Goal: Communication & Community: Answer question/provide support

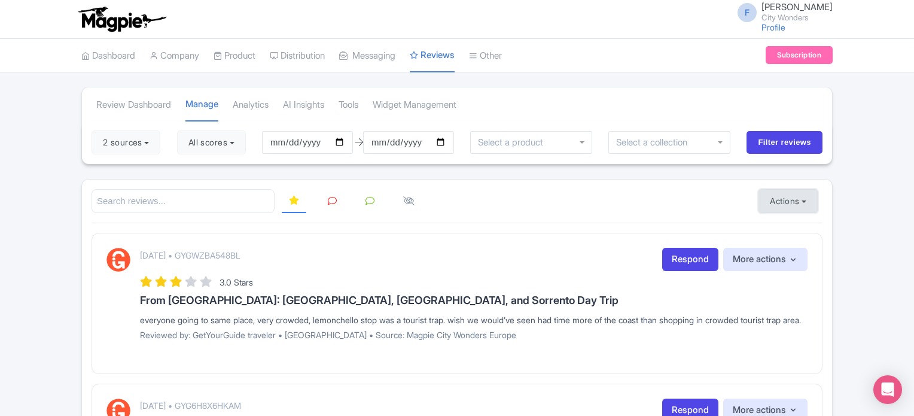
click at [783, 197] on button "Actions" at bounding box center [787, 201] width 59 height 24
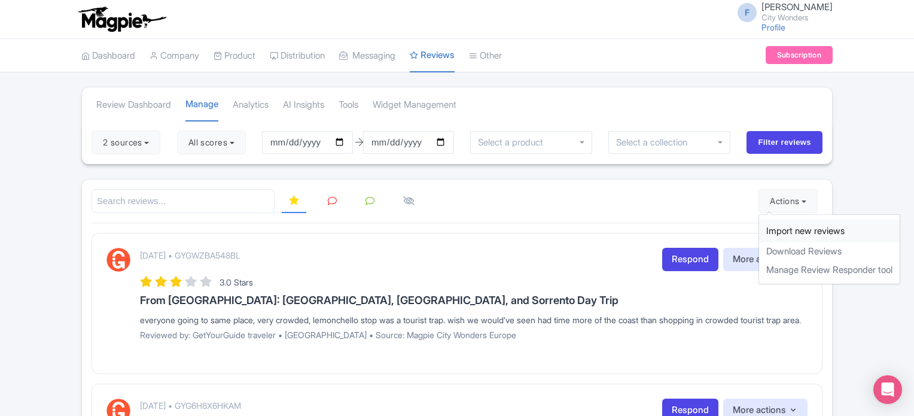
click at [782, 230] on link "Import new reviews" at bounding box center [829, 230] width 141 height 23
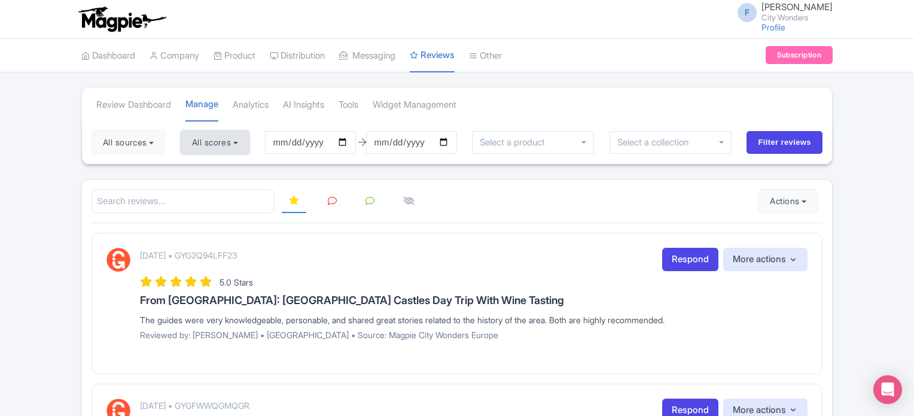
drag, startPoint x: 211, startPoint y: 145, endPoint x: 209, endPoint y: 152, distance: 7.0
click at [211, 145] on button "All scores" at bounding box center [215, 142] width 69 height 24
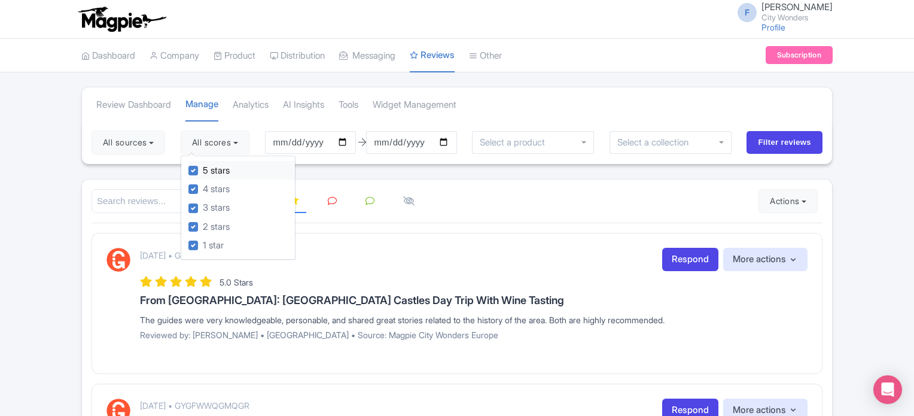
click at [203, 171] on label "5 stars" at bounding box center [216, 171] width 27 height 14
click at [203, 171] on input "5 stars" at bounding box center [207, 167] width 8 height 8
checkbox input "false"
drag, startPoint x: 197, startPoint y: 186, endPoint x: 184, endPoint y: 177, distance: 16.4
click at [203, 186] on label "4 stars" at bounding box center [216, 189] width 27 height 14
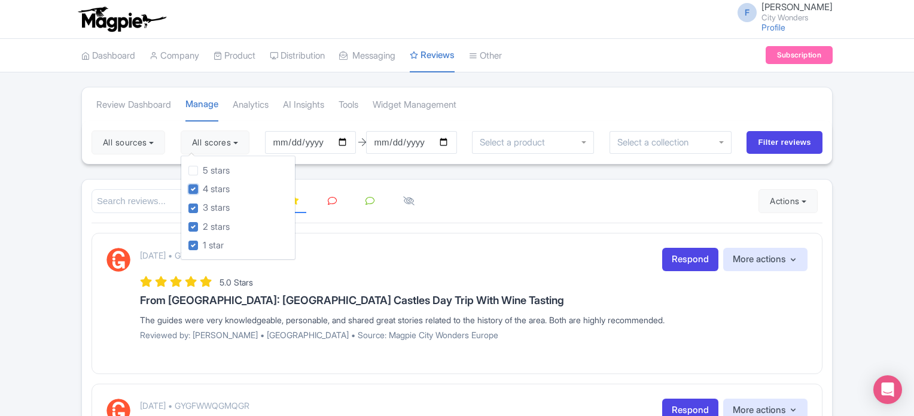
click at [203, 186] on input "4 stars" at bounding box center [207, 186] width 8 height 8
checkbox input "false"
click at [146, 140] on button "All sources" at bounding box center [128, 142] width 74 height 24
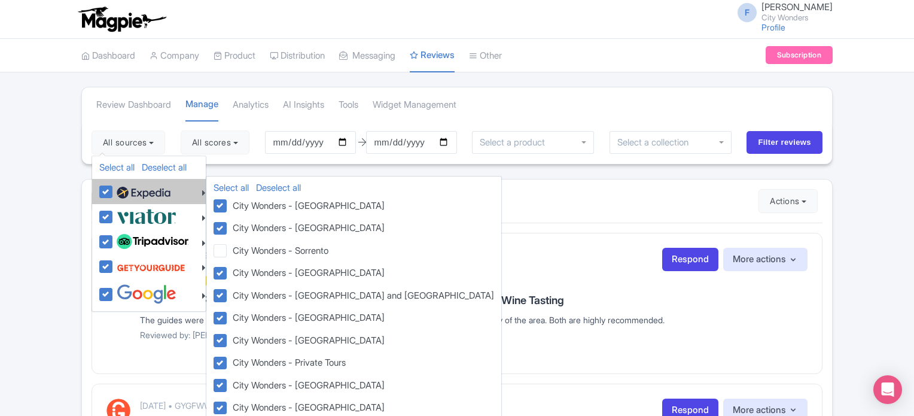
drag, startPoint x: 108, startPoint y: 186, endPoint x: 108, endPoint y: 198, distance: 12.0
click at [114, 186] on label at bounding box center [142, 191] width 57 height 20
click at [114, 186] on input "checkbox" at bounding box center [118, 185] width 8 height 8
checkbox input "false"
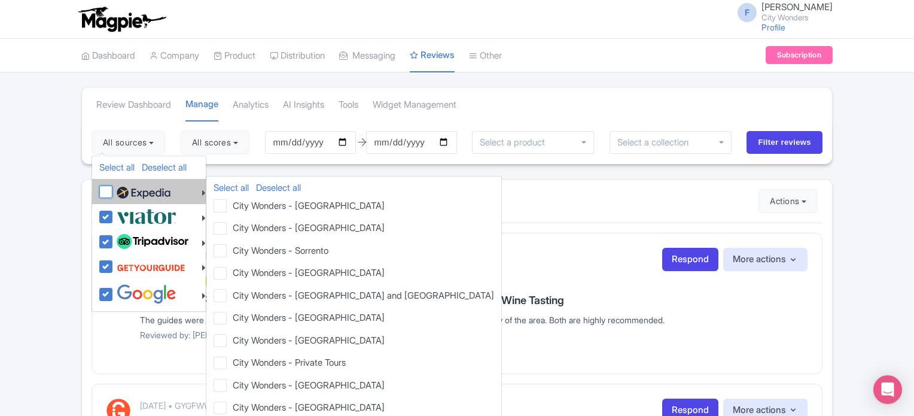
checkbox input "false"
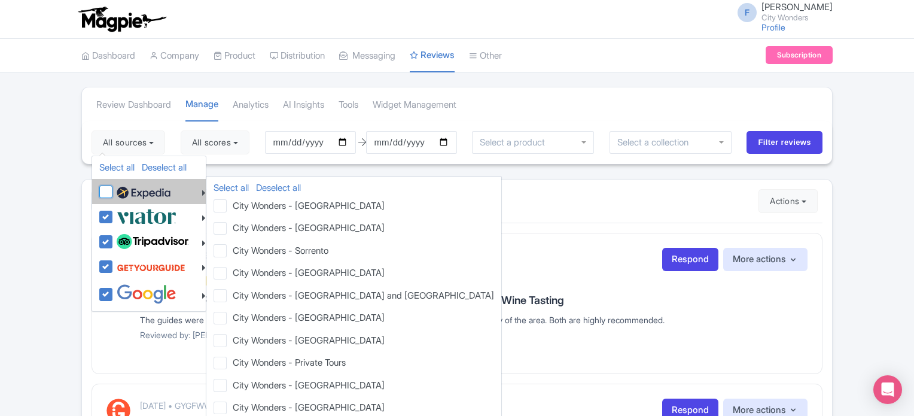
checkbox input "false"
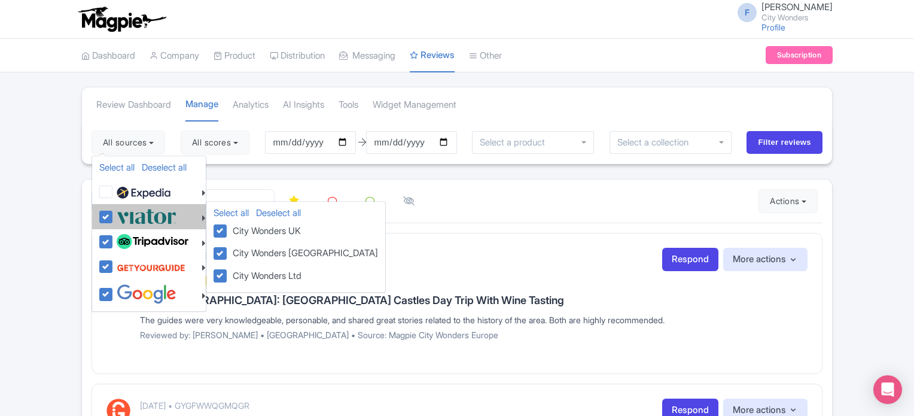
click at [114, 216] on label at bounding box center [145, 216] width 63 height 20
click at [114, 214] on input "checkbox" at bounding box center [118, 210] width 8 height 8
checkbox input "false"
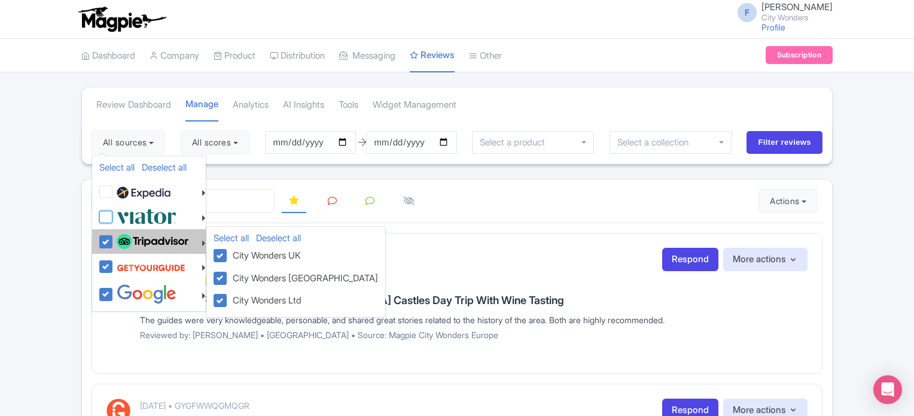
checkbox input "false"
click at [114, 239] on label at bounding box center [151, 241] width 75 height 20
click at [114, 239] on input "checkbox" at bounding box center [118, 235] width 8 height 8
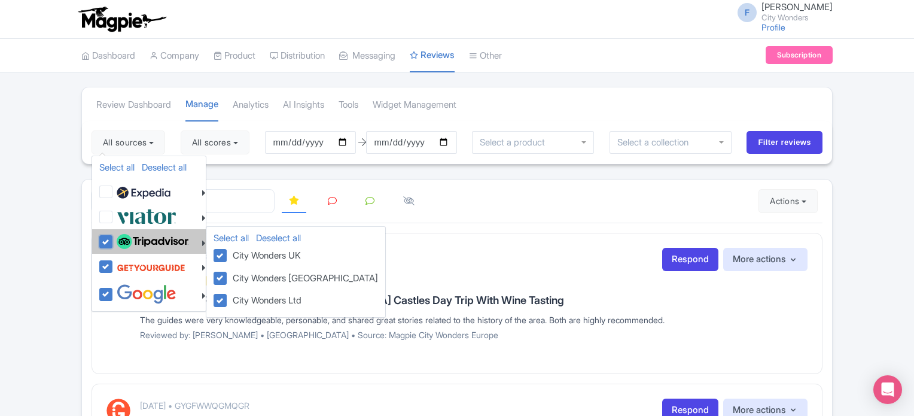
checkbox input "false"
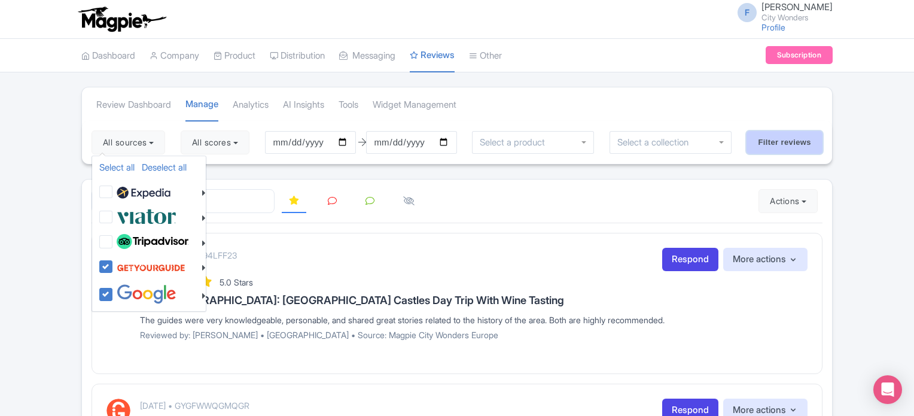
click at [796, 146] on input "Filter reviews" at bounding box center [784, 142] width 76 height 23
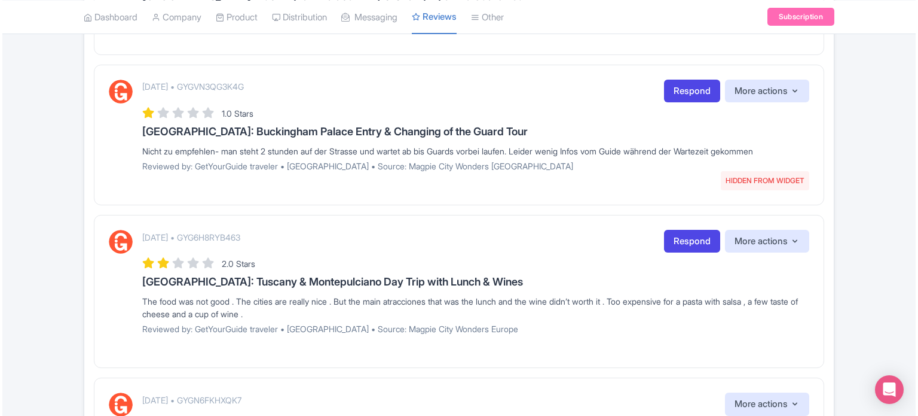
scroll to position [419, 0]
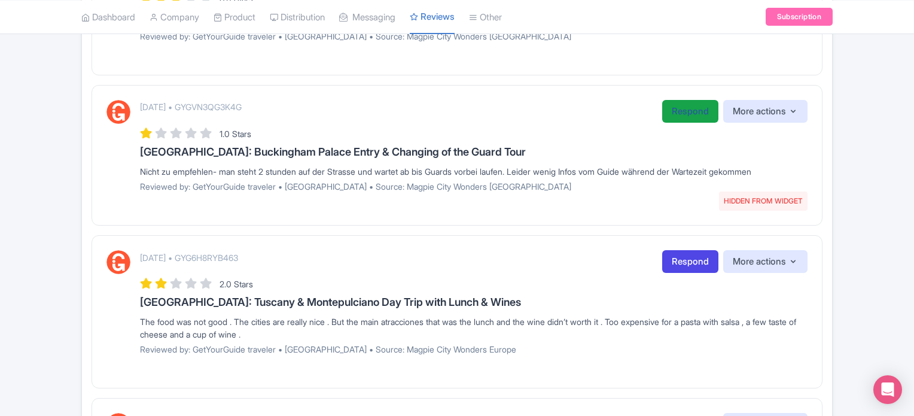
click at [671, 114] on link "Respond" at bounding box center [690, 111] width 56 height 23
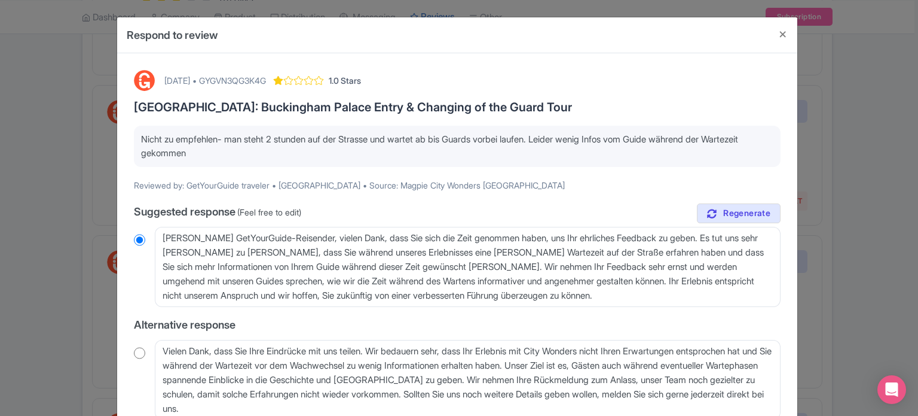
drag, startPoint x: 222, startPoint y: 148, endPoint x: 141, endPoint y: 141, distance: 81.6
click at [141, 141] on p "Nicht zu empfehlen- man steht 2 stunden auf der Strasse und wartet ab bis Guard…" at bounding box center [457, 146] width 633 height 27
copy p "Nicht zu empfehlen- man steht 2 stunden auf der Strasse und wartet ab bis Guard…"
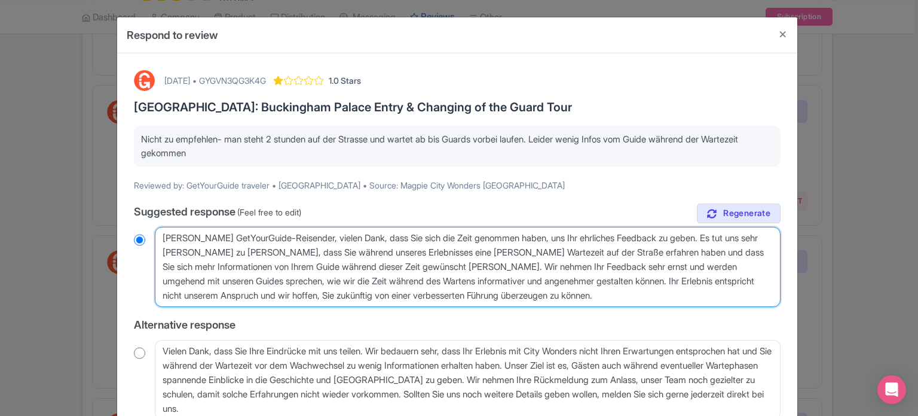
drag, startPoint x: 295, startPoint y: 239, endPoint x: 155, endPoint y: 236, distance: 139.3
click at [155, 236] on textarea "Lieber GetYourGuide-Reisender, vielen Dank, dass Sie sich die Zeit genommen hab…" at bounding box center [468, 267] width 626 height 80
type textarea "H, vielen Dank, dass Sie sich die Zeit genommen haben, uns Ihr ehrliches Feedba…"
radio input "true"
type textarea "Ha, vielen Dank, dass Sie sich die Zeit genommen haben, uns Ihr ehrliches Feedb…"
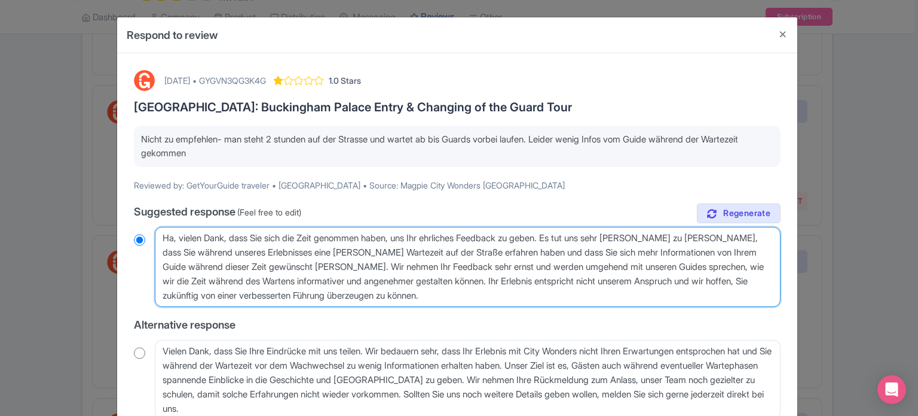
radio input "true"
type textarea "Hal, vielen Dank, dass Sie sich die Zeit genommen haben, uns Ihr ehrliches Feed…"
radio input "true"
type textarea "Hall, vielen Dank, dass Sie sich die Zeit genommen haben, uns Ihr ehrliches Fee…"
radio input "true"
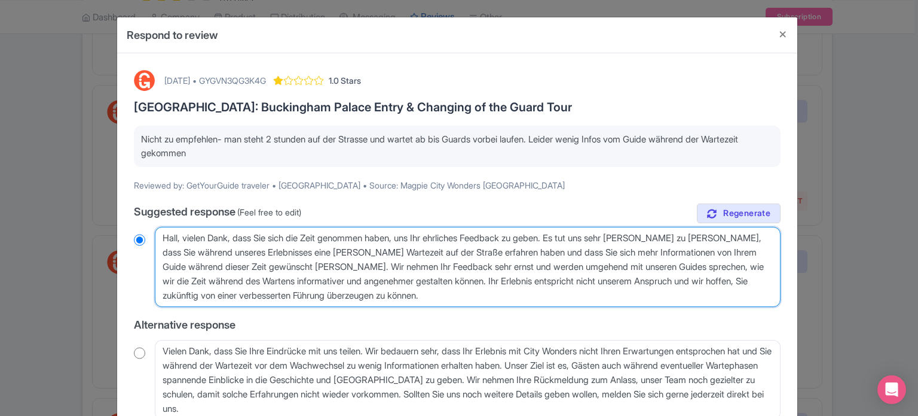
type textarea "Hallo, vielen Dank, dass Sie sich die Zeit genommen haben, uns Ihr ehrliches Fe…"
radio input "true"
drag, startPoint x: 447, startPoint y: 300, endPoint x: 155, endPoint y: 230, distance: 300.1
click at [155, 230] on textarea "Lieber GetYourGuide-Reisender, vielen Dank, dass Sie sich die Zeit genommen hab…" at bounding box center [468, 267] width 626 height 80
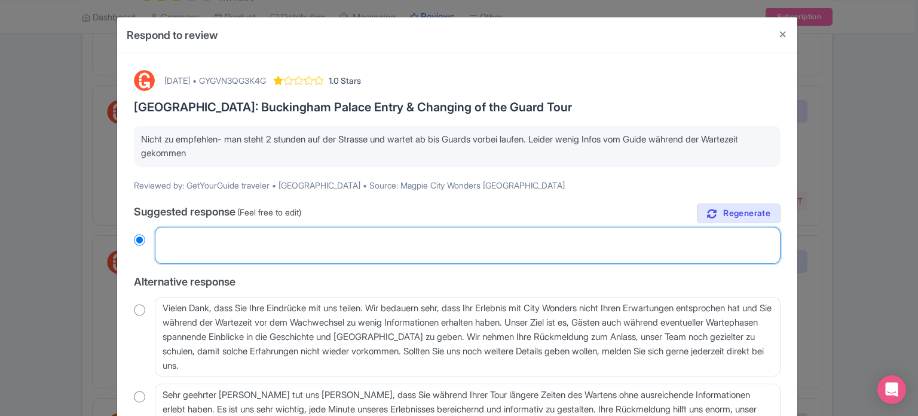
radio input "true"
paste textarea "[PERSON_NAME], vielen Dank, dass Sie sich die Zeit genommen haben, uns Ihr ehrl…"
type textarea "[PERSON_NAME], vielen Dank, dass Sie sich die Zeit genommen haben, uns Ihr ehrl…"
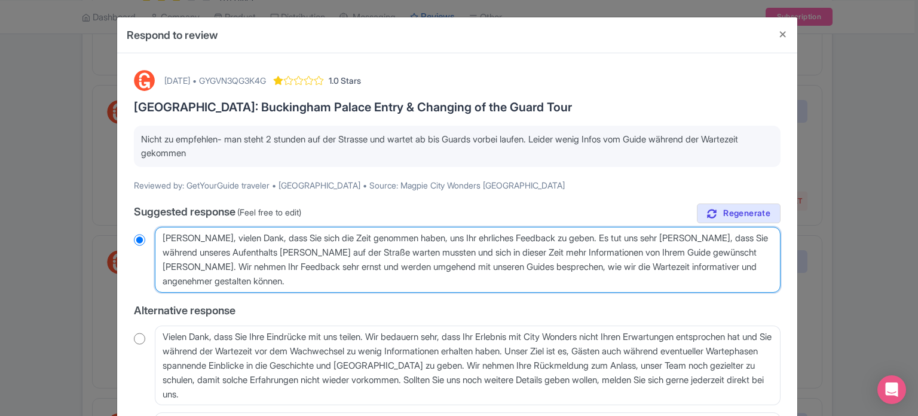
radio input "true"
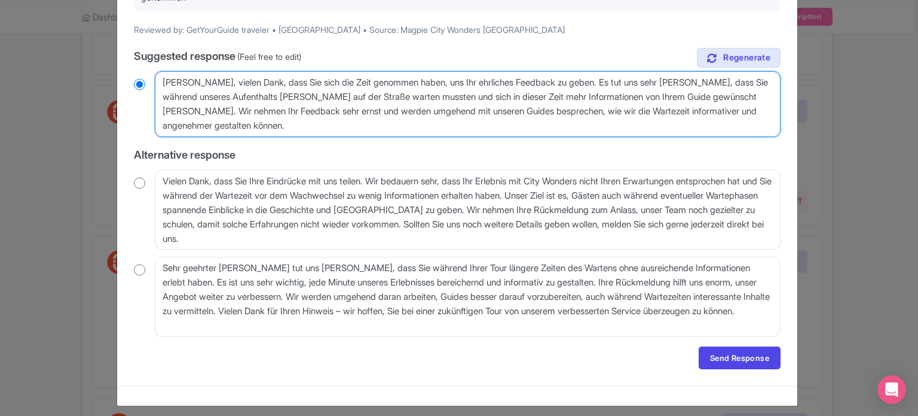
scroll to position [161, 0]
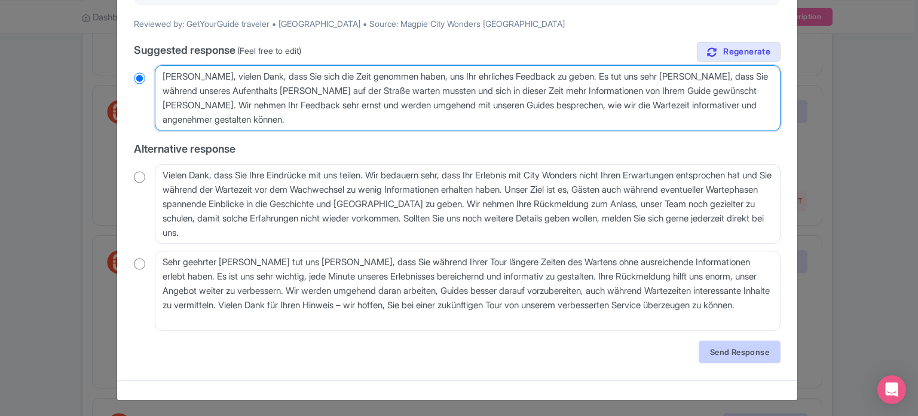
type textarea "[PERSON_NAME], vielen Dank, dass Sie sich die Zeit genommen haben, uns Ihr ehrl…"
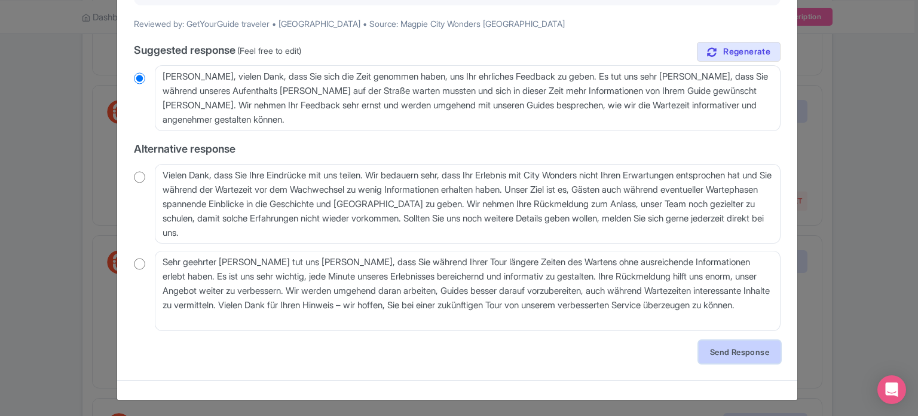
click at [703, 348] on link "Send Response" at bounding box center [740, 351] width 82 height 23
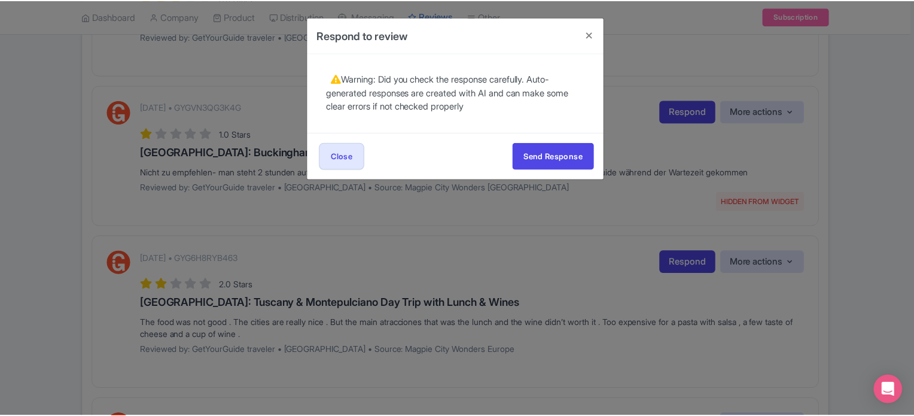
scroll to position [0, 0]
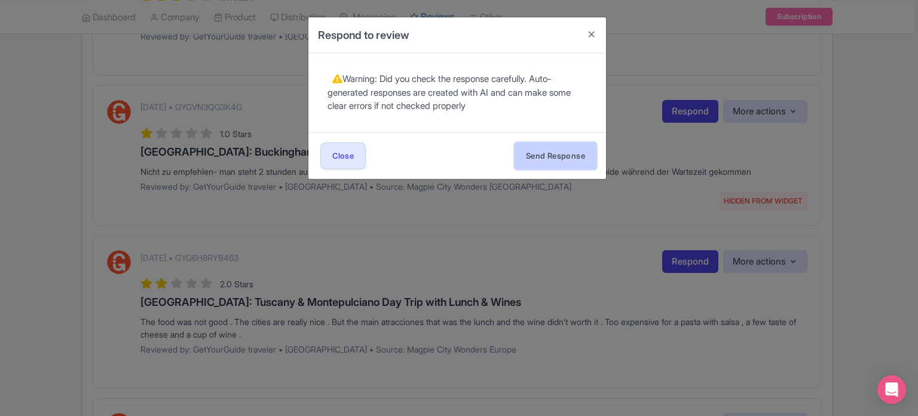
click at [567, 161] on button "Send Response" at bounding box center [556, 155] width 82 height 27
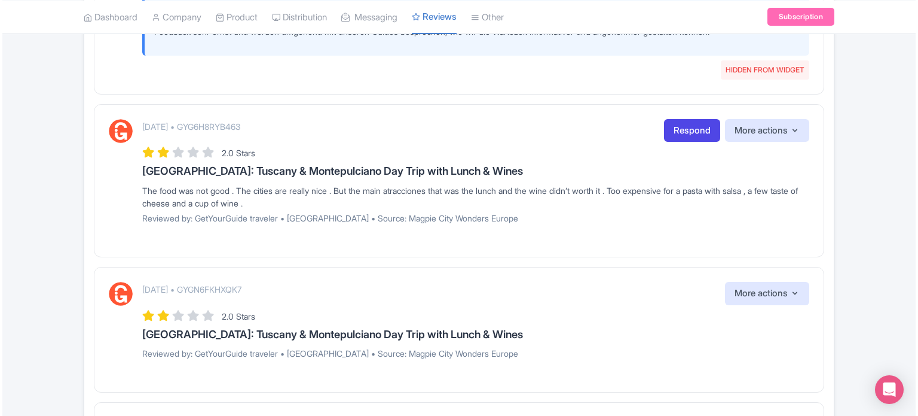
scroll to position [658, 0]
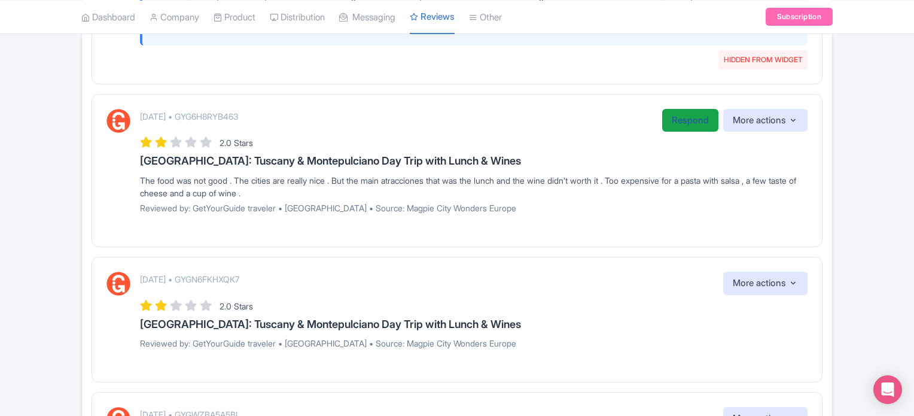
click at [677, 114] on link "Respond" at bounding box center [690, 120] width 56 height 23
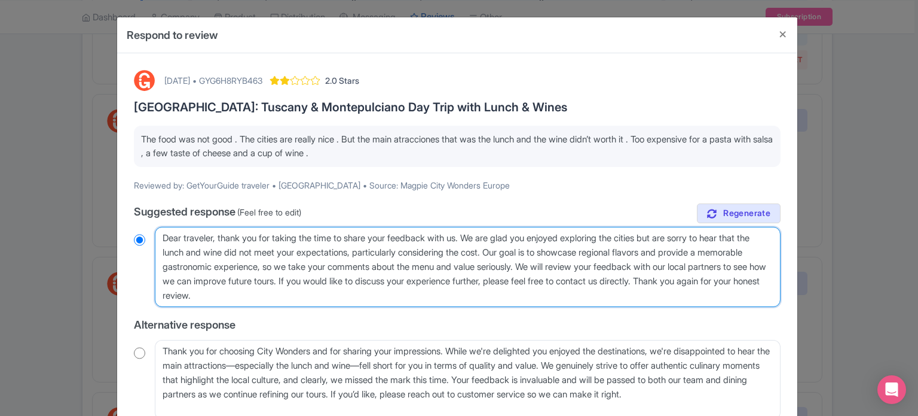
drag, startPoint x: 166, startPoint y: 237, endPoint x: 214, endPoint y: 236, distance: 48.4
click at [214, 236] on textarea "Dear traveler, thank you for taking the time to share your feedback with us. We…" at bounding box center [468, 267] width 626 height 80
type textarea "H, thank you for taking the time to share your feedback with us. We are glad yo…"
radio input "true"
type textarea "He, thank you for taking the time to share your feedback with us. We are glad y…"
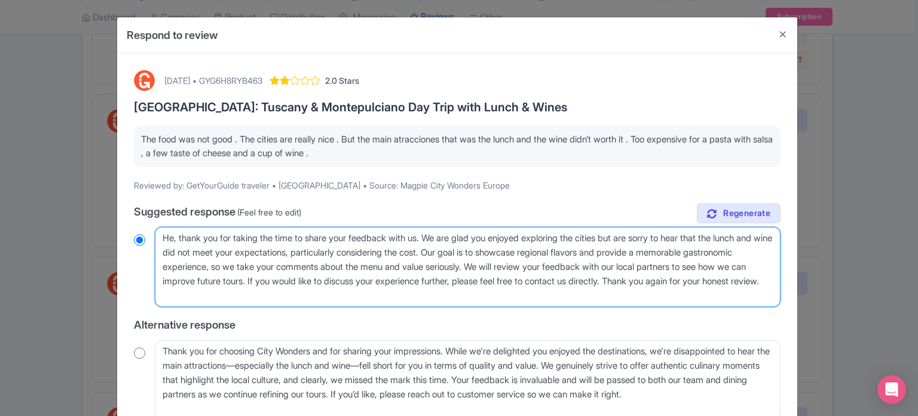
radio input "true"
type textarea "Hee, thank you for taking the time to share your feedback with us. We are glad …"
radio input "true"
type textarea "He, thank you for taking the time to share your feedback with us. We are glad y…"
radio input "true"
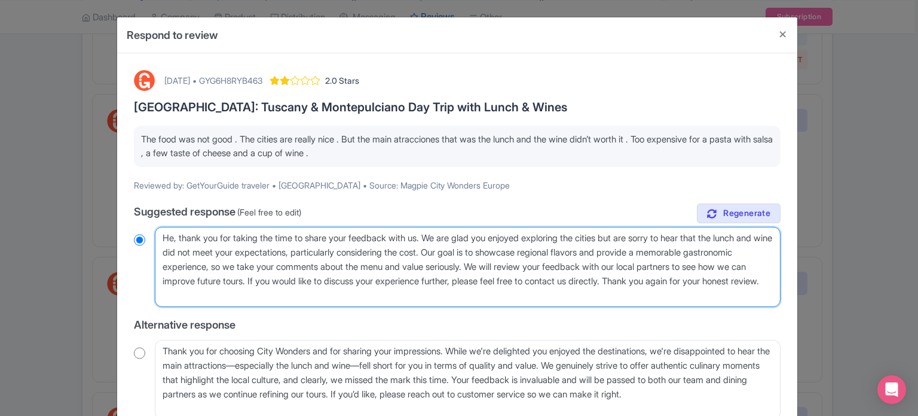
type textarea "Hel, thank you for taking the time to share your feedback with us. We are glad …"
radio input "true"
type textarea "Hell, thank you for taking the time to share your feedback with us. We are glad…"
radio input "true"
type textarea "Hello, thank you for taking the time to share your feedback with us. We are gla…"
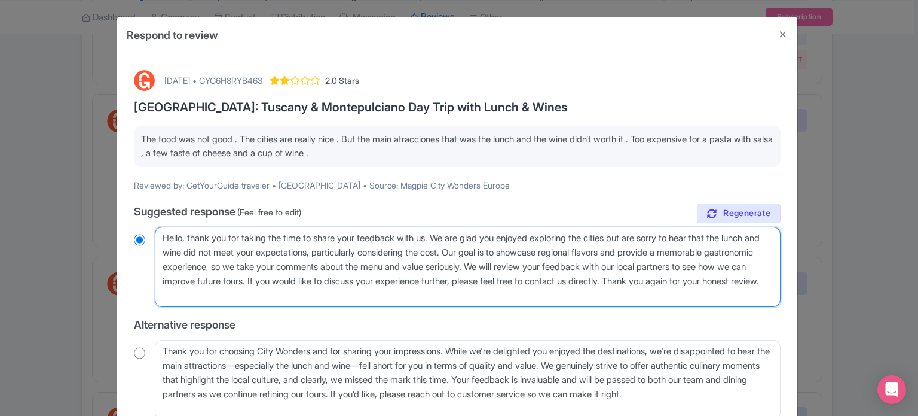
radio input "true"
drag, startPoint x: 380, startPoint y: 300, endPoint x: 371, endPoint y: 283, distance: 19.3
click at [371, 283] on textarea "Dear traveler, thank you for taking the time to share your feedback with us. We…" at bounding box center [468, 267] width 626 height 80
type textarea "Hello, thank you for taking the time to share your feedback with us. We are gla…"
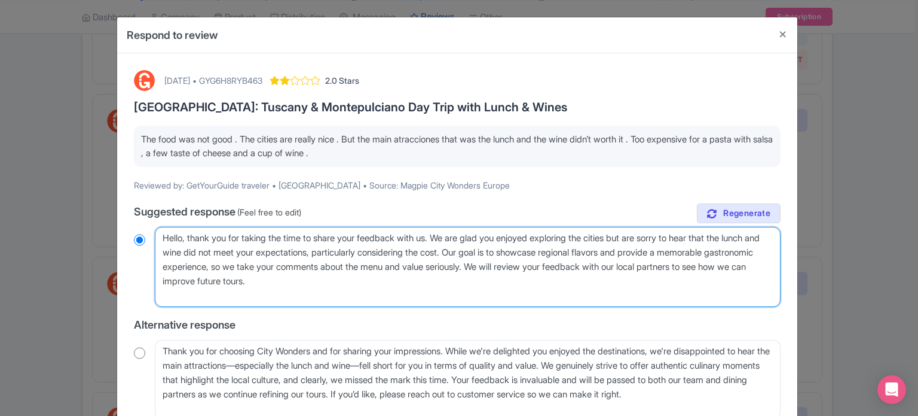
radio input "true"
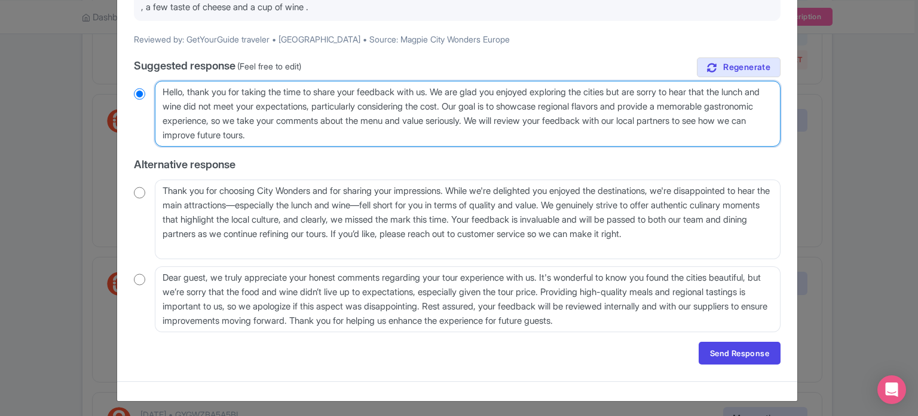
scroll to position [147, 0]
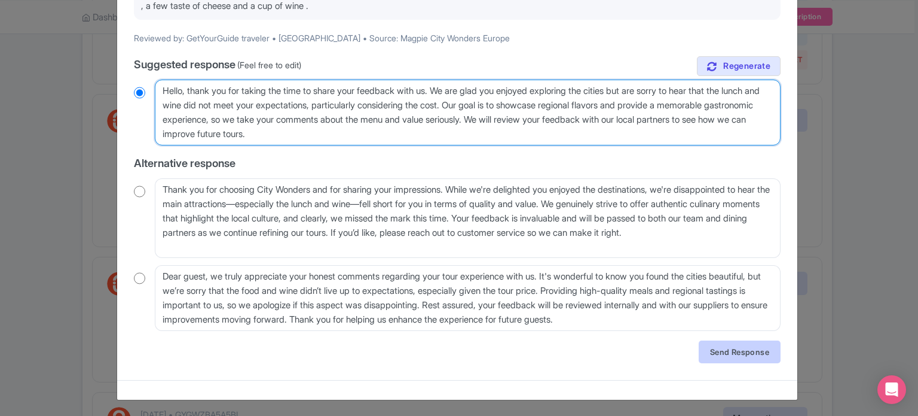
type textarea "Hello, thank you for taking the time to share your feedback with us. We are gla…"
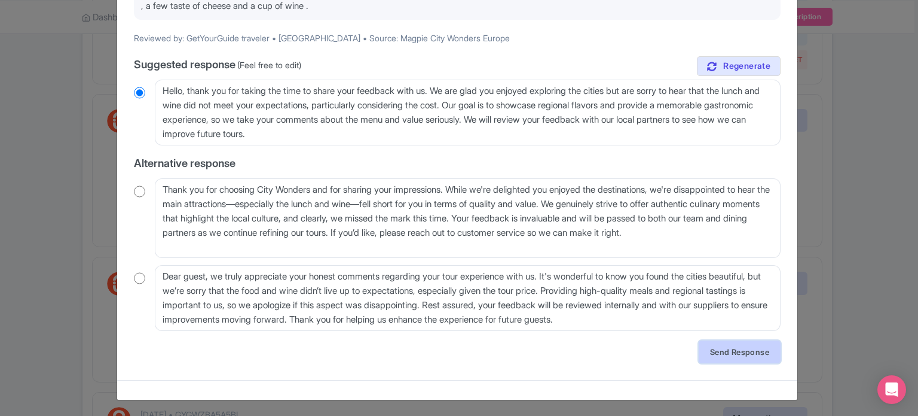
click at [728, 346] on link "Send Response" at bounding box center [740, 351] width 82 height 23
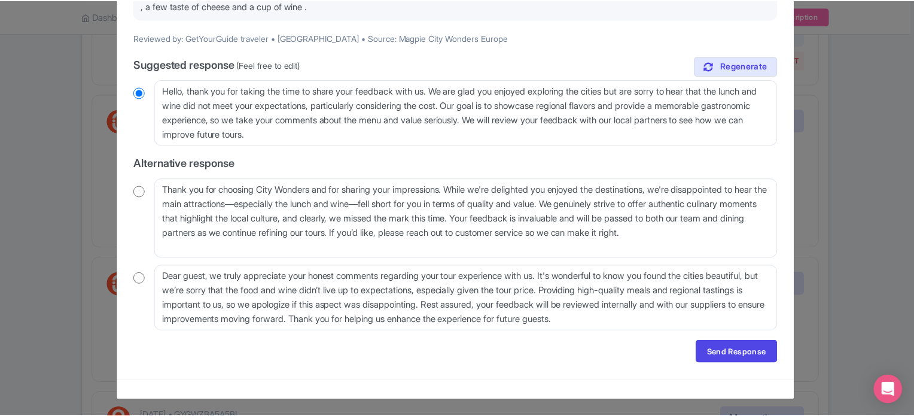
scroll to position [0, 0]
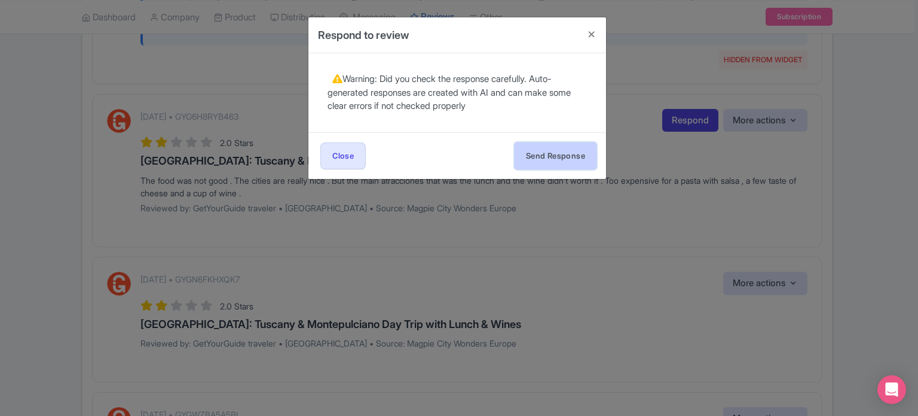
click at [584, 155] on button "Send Response" at bounding box center [556, 155] width 82 height 27
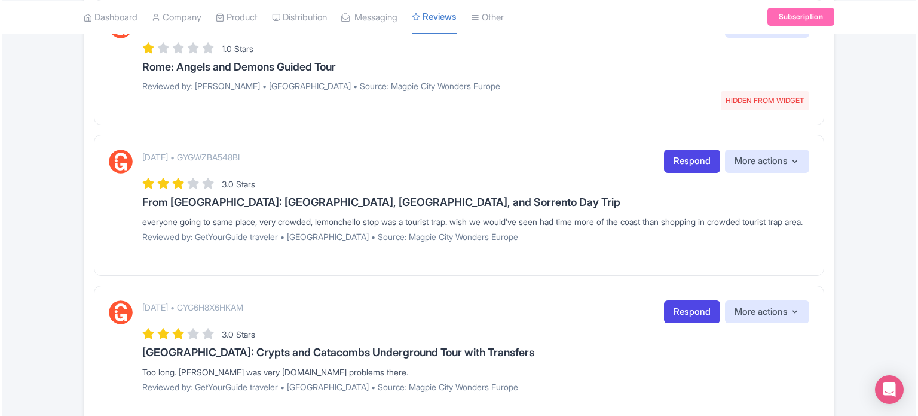
scroll to position [1136, 0]
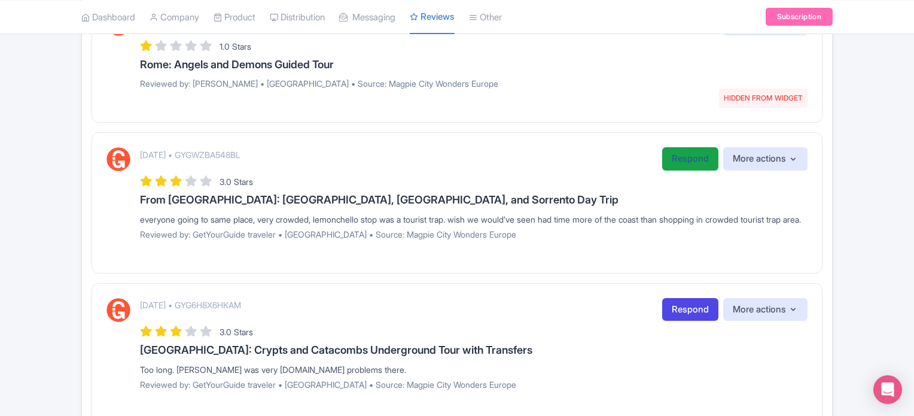
click at [677, 156] on link "Respond" at bounding box center [690, 158] width 56 height 23
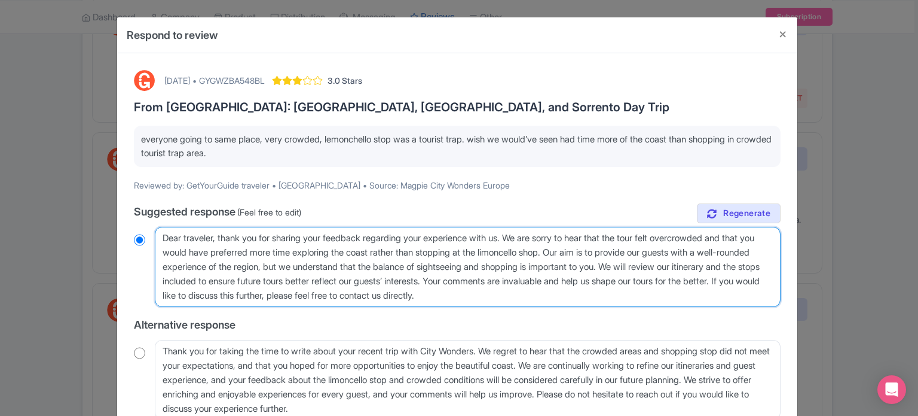
drag, startPoint x: 161, startPoint y: 238, endPoint x: 213, endPoint y: 240, distance: 52.7
click at [213, 240] on textarea "Dear traveler, thank you for sharing your feedback regarding your experience wi…" at bounding box center [468, 267] width 626 height 80
type textarea "H, thank you for sharing your feedback regarding your experience with us. We ar…"
radio input "true"
type textarea "Hw, thank you for sharing your feedback regarding your experience with us. We a…"
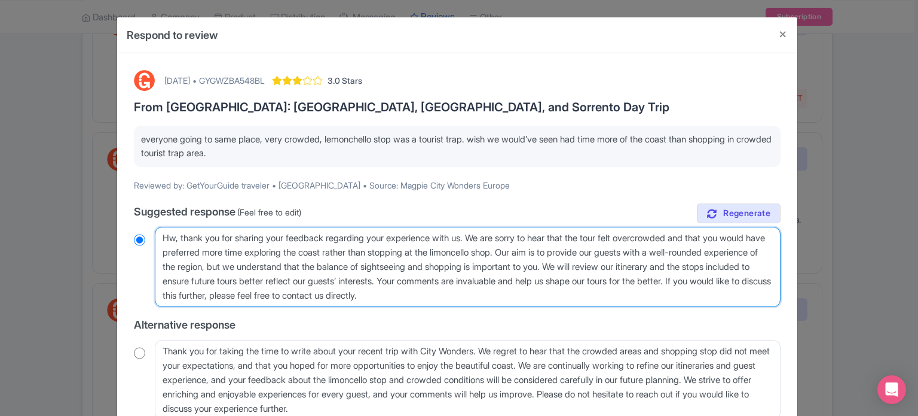
radio input "true"
type textarea "H, thank you for sharing your feedback regarding your experience with us. We ar…"
radio input "true"
type textarea "He, thank you for sharing your feedback regarding your experience with us. We a…"
radio input "true"
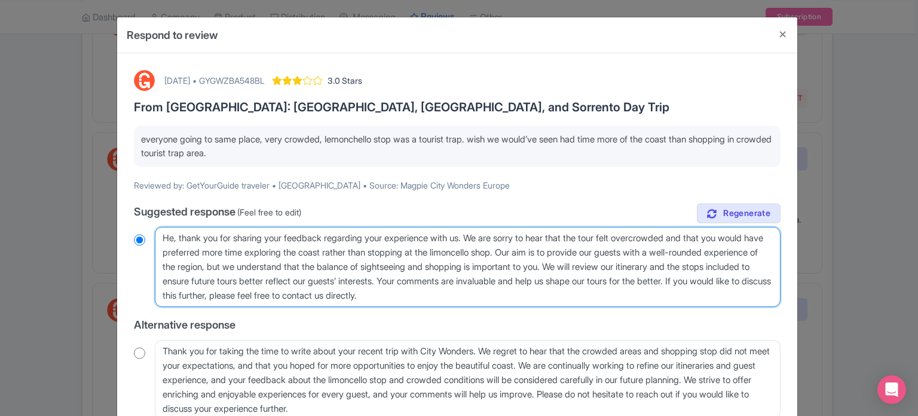
type textarea "He;, thank you for sharing your feedback regarding your experience with us. We …"
radio input "true"
type textarea "He, thank you for sharing your feedback regarding your experience with us. We a…"
radio input "true"
type textarea "Hel, thank you for sharing your feedback regarding your experience with us. We …"
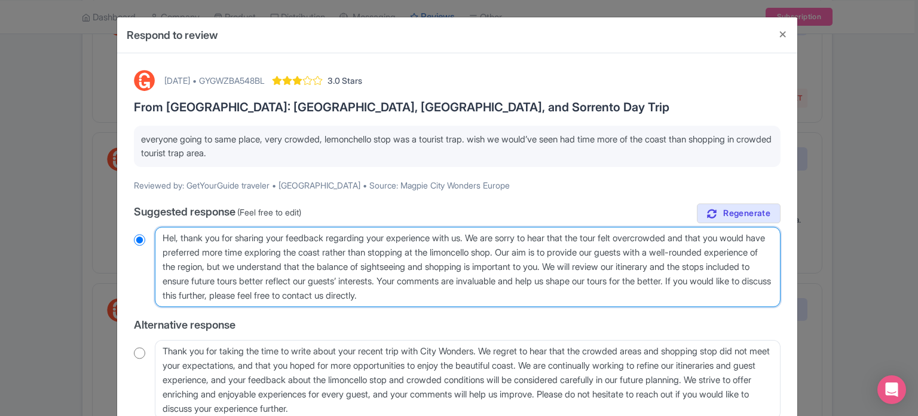
radio input "true"
type textarea "Hell, thank you for sharing your feedback regarding your experience with us. We…"
radio input "true"
type textarea "Hello, thank you for sharing your feedback regarding your experience with us. W…"
radio input "true"
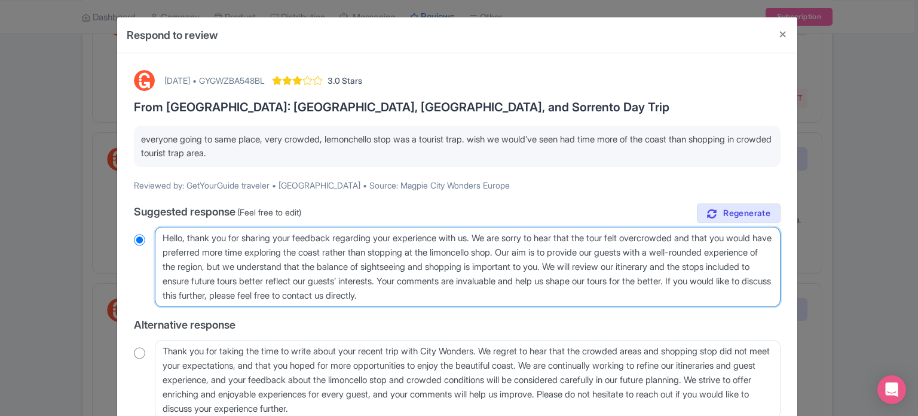
drag, startPoint x: 665, startPoint y: 265, endPoint x: 543, endPoint y: 283, distance: 123.2
click at [538, 285] on textarea "Dear traveler, thank you for sharing your feedback regarding your experience wi…" at bounding box center [468, 267] width 626 height 80
type textarea "Hello, thank you for sharing your feedback regarding your experience with us. W…"
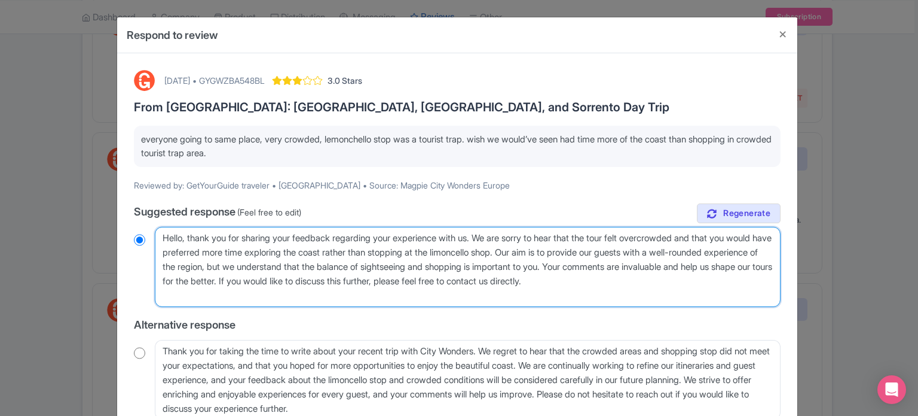
radio input "true"
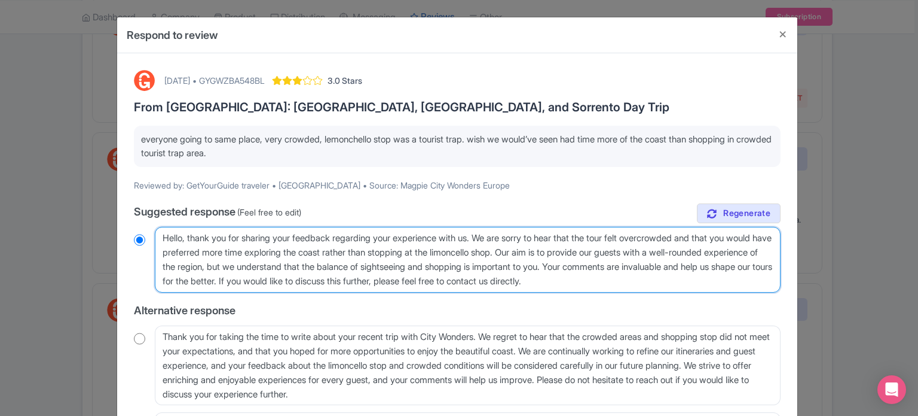
type textarea "Hello, thank you for sharing your feedback regarding your experience with us. W…"
radio input "true"
drag, startPoint x: 728, startPoint y: 280, endPoint x: 386, endPoint y: 279, distance: 342.0
click at [386, 279] on textarea "Dear traveler, thank you for sharing your feedback regarding your experience wi…" at bounding box center [468, 260] width 626 height 66
type textarea "Hello, thank you for sharing your feedback regarding your experience with us. W…"
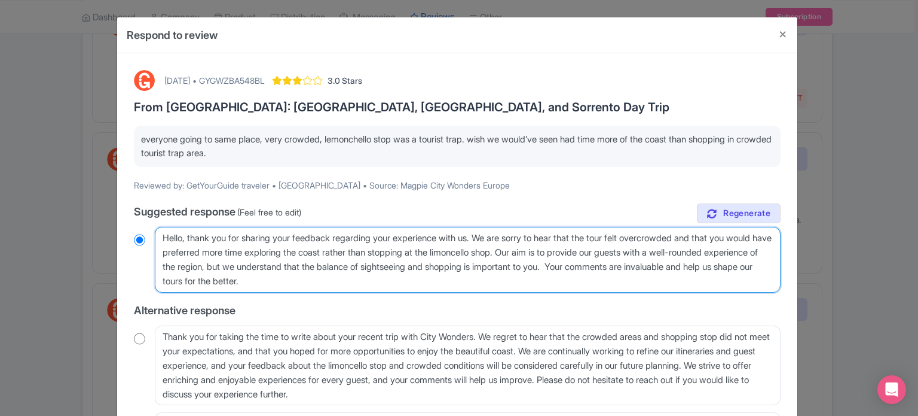
radio input "true"
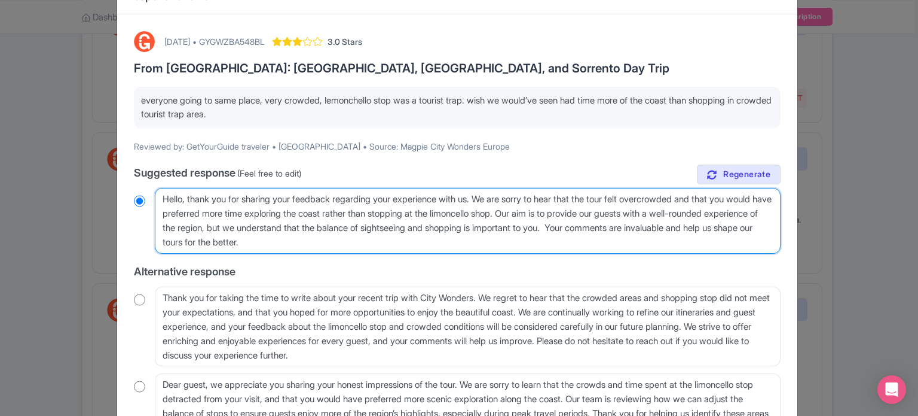
scroll to position [161, 0]
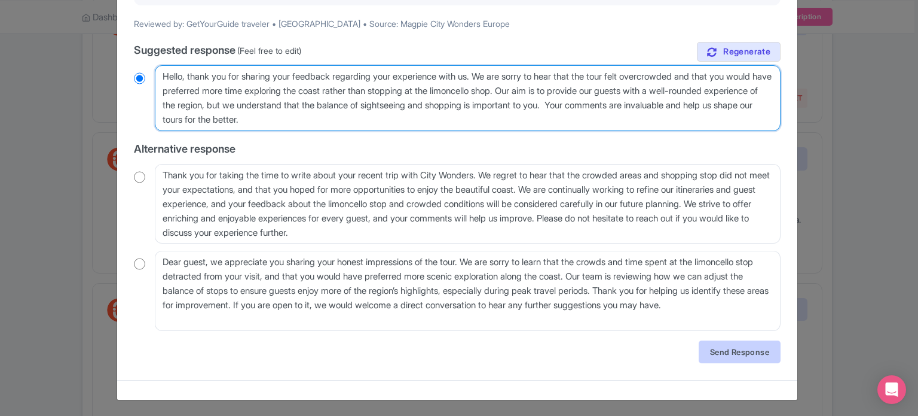
type textarea "Hello, thank you for sharing your feedback regarding your experience with us. W…"
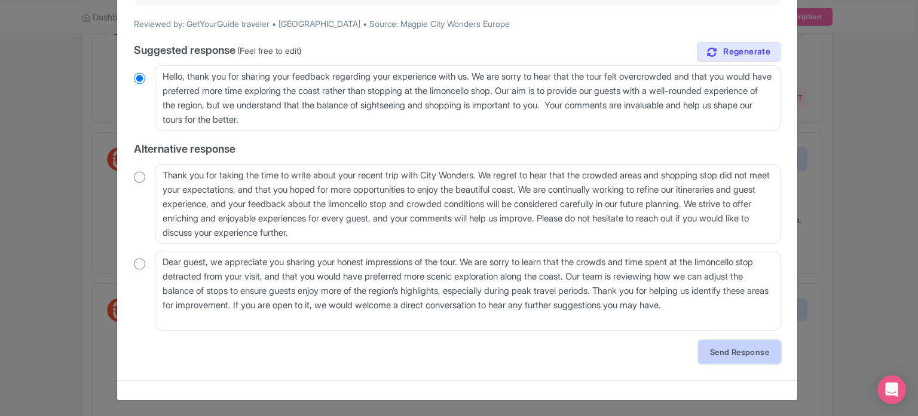
click at [731, 352] on link "Send Response" at bounding box center [740, 351] width 82 height 23
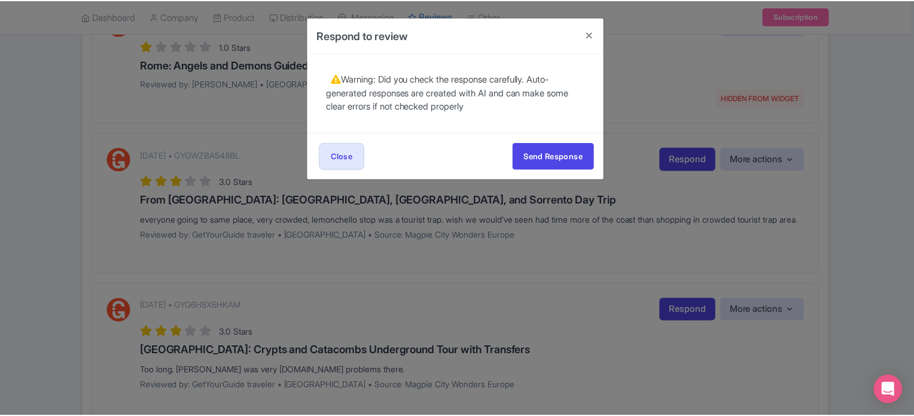
scroll to position [0, 0]
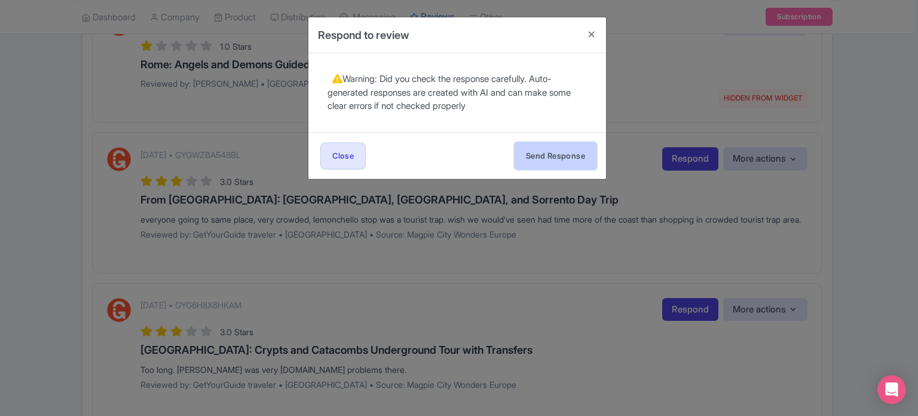
click at [574, 161] on button "Send Response" at bounding box center [556, 155] width 82 height 27
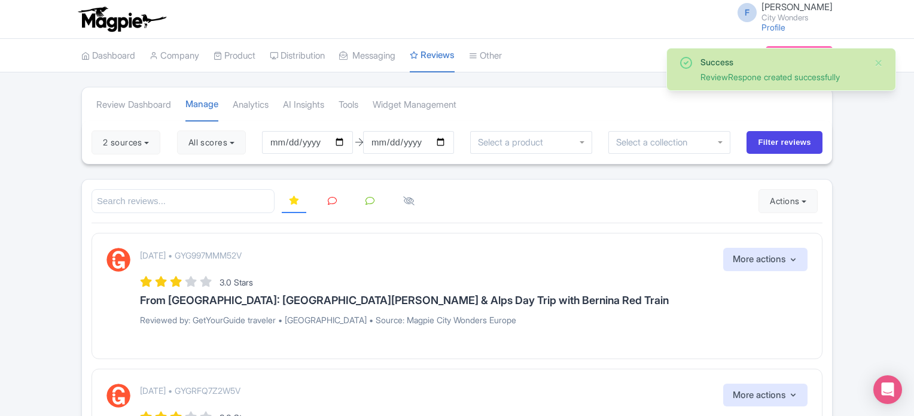
click at [331, 196] on icon at bounding box center [332, 200] width 9 height 9
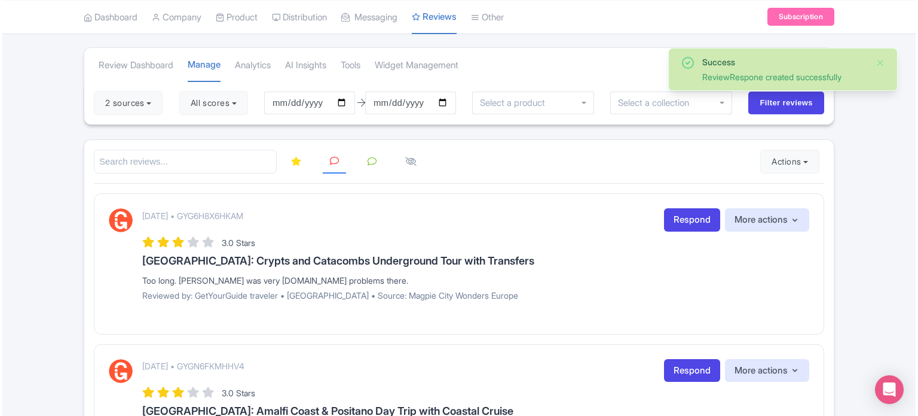
scroll to position [60, 0]
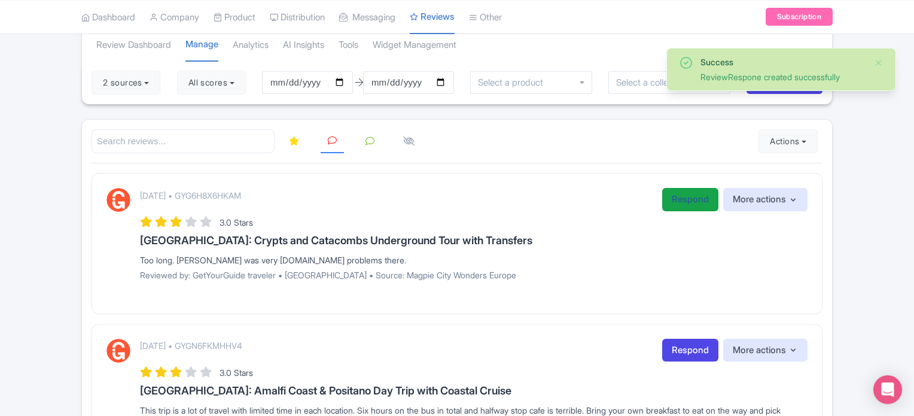
click at [687, 196] on link "Respond" at bounding box center [690, 199] width 56 height 23
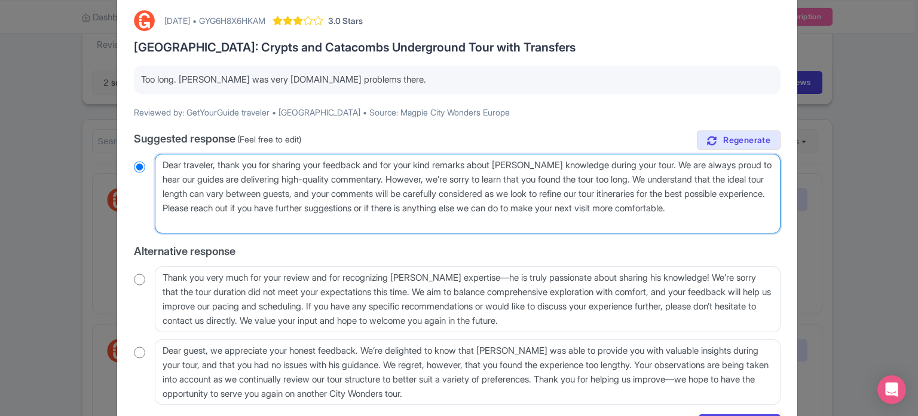
drag, startPoint x: 161, startPoint y: 161, endPoint x: 215, endPoint y: 165, distance: 53.9
click at [215, 165] on textarea "Dear traveler, thank you for sharing your feedback and for your kind remarks ab…" at bounding box center [468, 194] width 626 height 80
type textarea "H, thank you for sharing your feedback and for your kind remarks about Alain’s …"
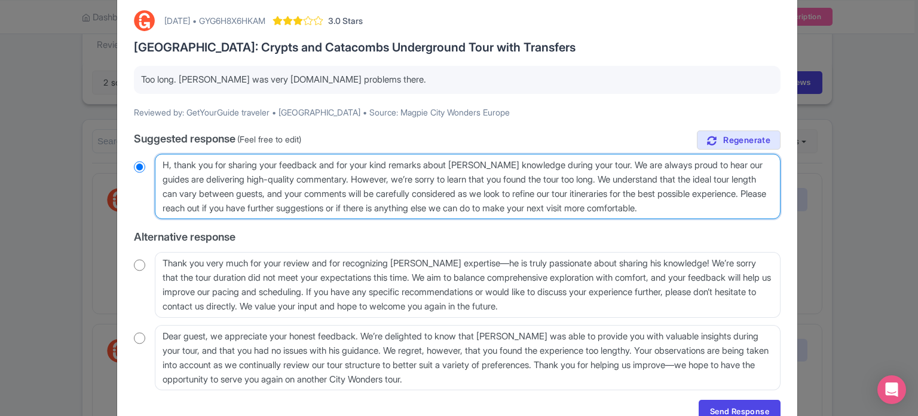
radio input "true"
type textarea "Hi, thank you for sharing your feedback and for your kind remarks about Alain’s…"
radio input "true"
drag, startPoint x: 759, startPoint y: 206, endPoint x: 668, endPoint y: 190, distance: 92.9
click at [668, 190] on textarea "Dear traveler, thank you for sharing your feedback and for your kind remarks ab…" at bounding box center [468, 187] width 626 height 66
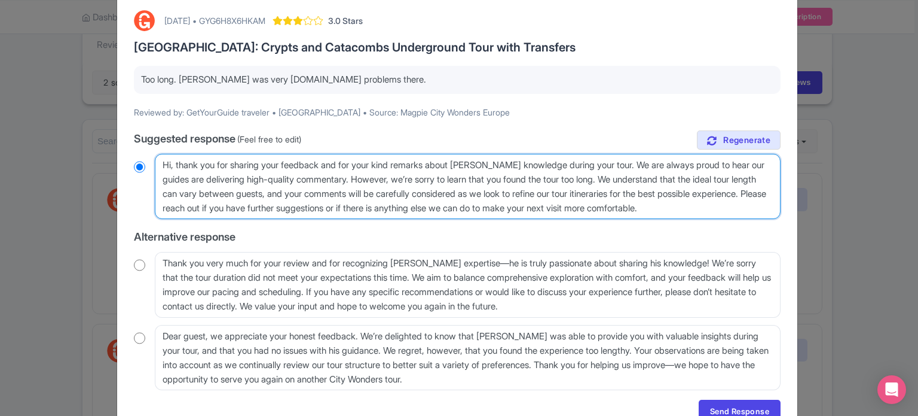
type textarea "Hi, thank you for sharing your feedback and for your kind remarks about [PERSON…"
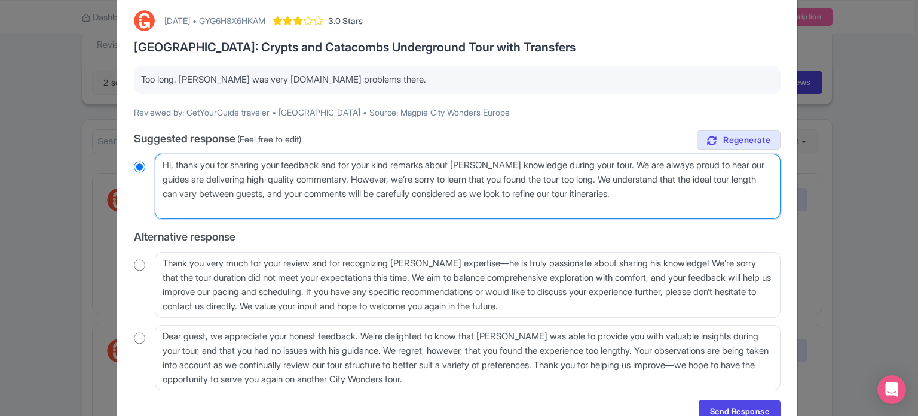
radio input "true"
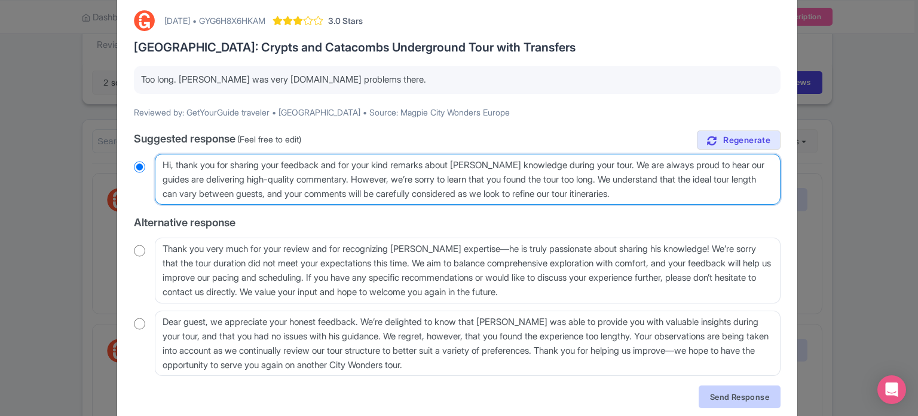
type textarea "Hi, thank you for sharing your feedback and for your kind remarks about [PERSON…"
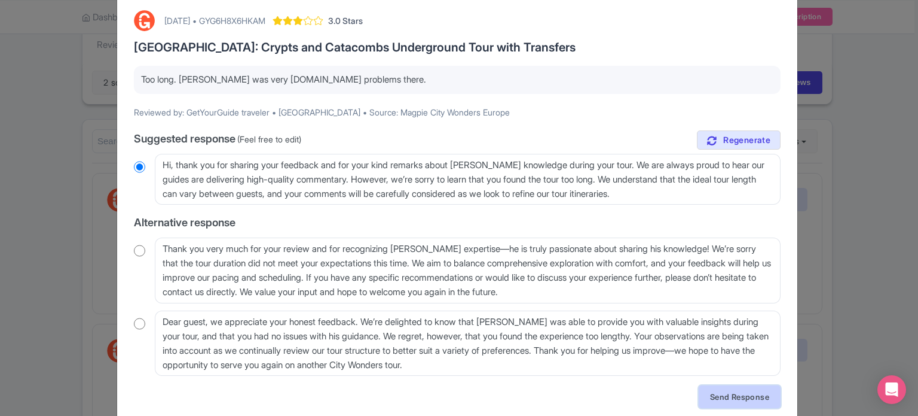
click at [735, 401] on link "Send Response" at bounding box center [740, 396] width 82 height 23
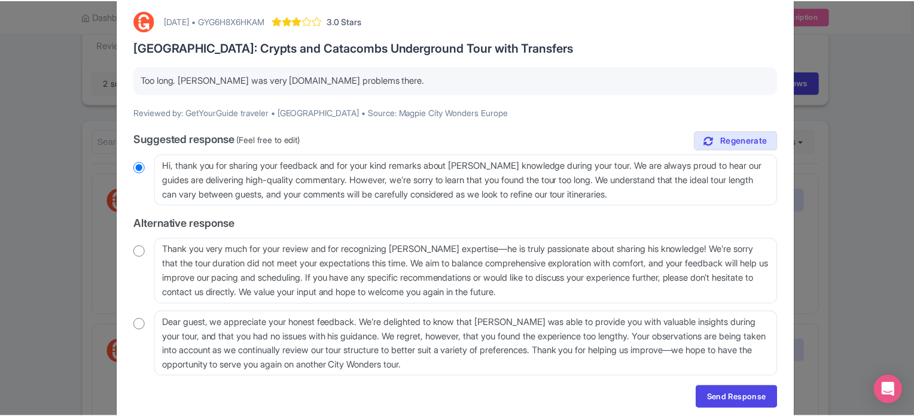
scroll to position [0, 0]
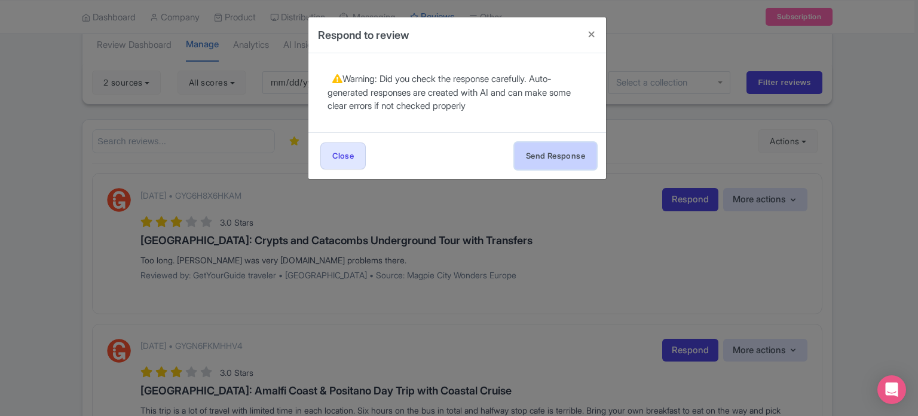
click at [551, 155] on button "Send Response" at bounding box center [556, 155] width 82 height 27
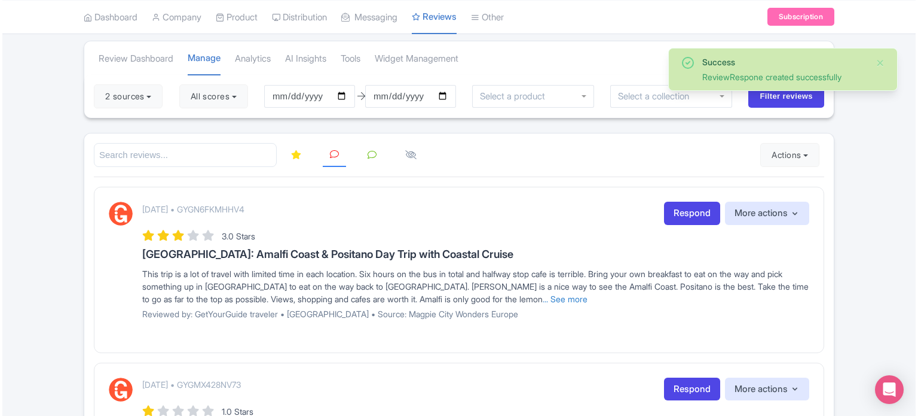
scroll to position [60, 0]
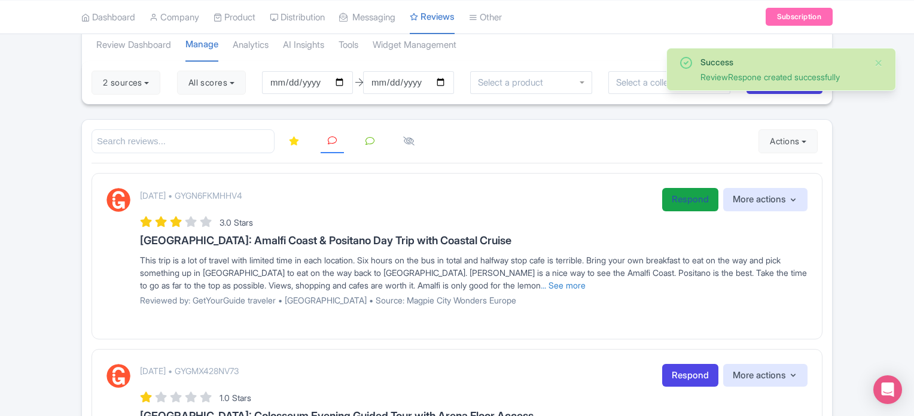
click at [672, 204] on link "Respond" at bounding box center [690, 199] width 56 height 23
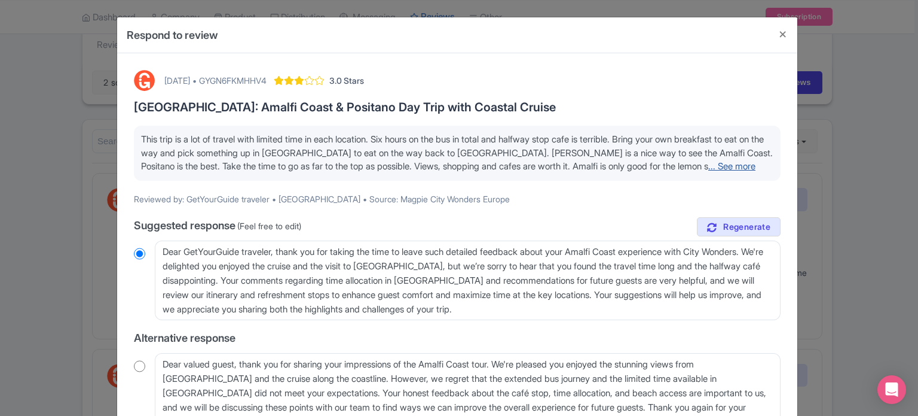
click at [709, 163] on link "... See more" at bounding box center [732, 165] width 47 height 11
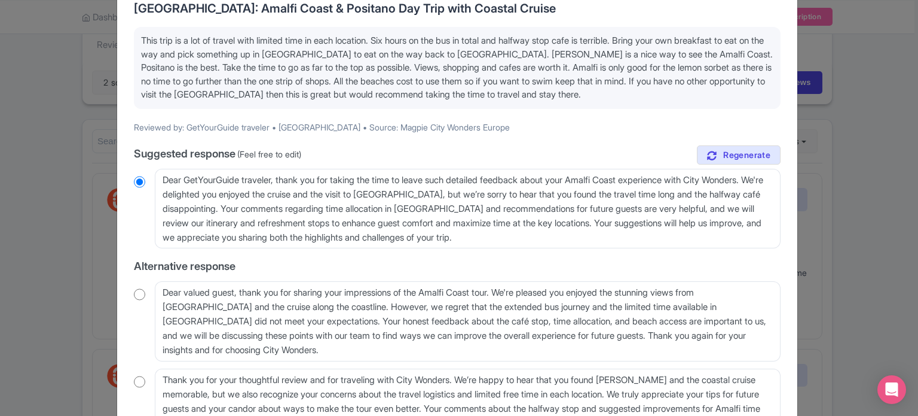
scroll to position [120, 0]
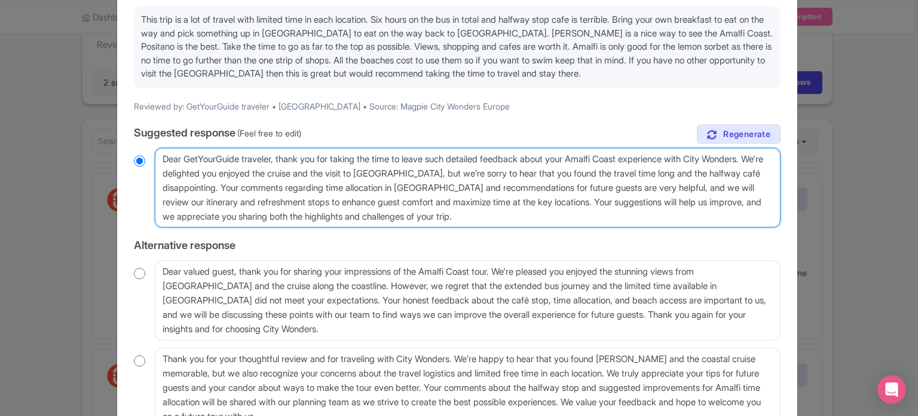
drag, startPoint x: 161, startPoint y: 157, endPoint x: 275, endPoint y: 161, distance: 113.7
click at [275, 161] on textarea "Dear GetYourGuide traveler, thank you for taking the time to leave such detaile…" at bounding box center [468, 188] width 626 height 80
type textarea "H, thank you for taking the time to leave such detailed feedback about your Ama…"
radio input "true"
type textarea "Hi, thank you for taking the time to leave such detailed feedback about your Am…"
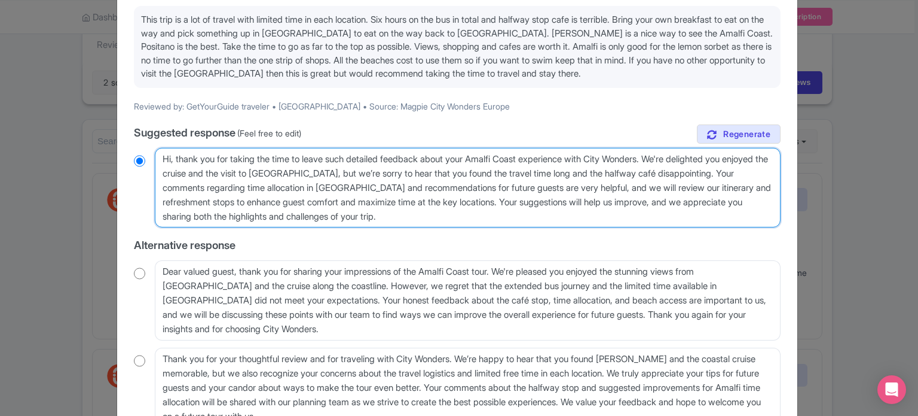
radio input "true"
drag, startPoint x: 588, startPoint y: 185, endPoint x: 515, endPoint y: 200, distance: 75.1
click at [515, 200] on textarea "Dear GetYourGuide traveler, thank you for taking the time to leave such detaile…" at bounding box center [468, 188] width 626 height 80
type textarea "Hi, thank you for taking the time to leave such detailed feedback about your Am…"
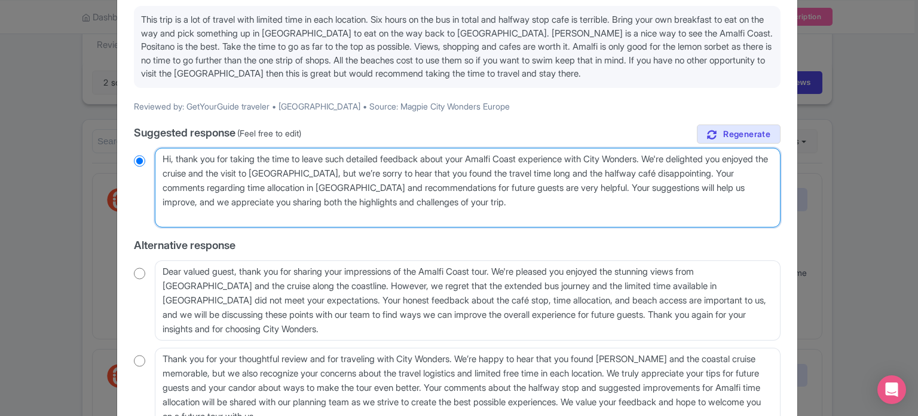
radio input "true"
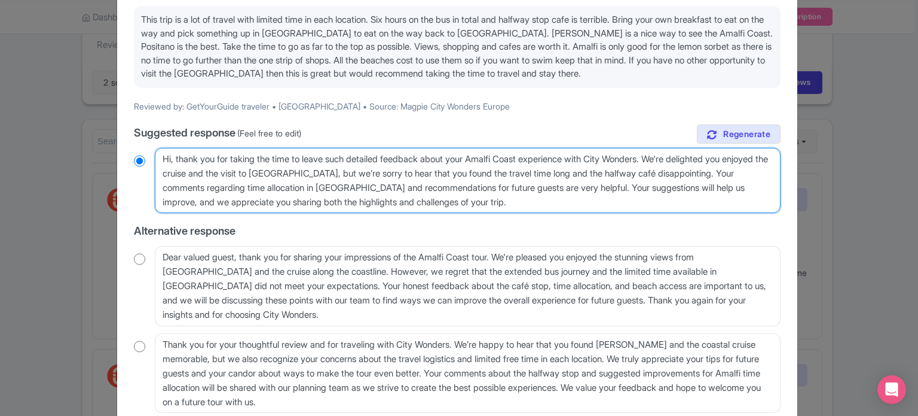
click at [669, 174] on textarea "Dear GetYourGuide traveler, thank you for taking the time to leave such detaile…" at bounding box center [468, 181] width 626 height 66
type textarea "Hi, thank you for taking the time to leave such detailed feedback about your Am…"
radio input "true"
type textarea "Hi, thank you for taking the time to leave such detailed feedback about your Am…"
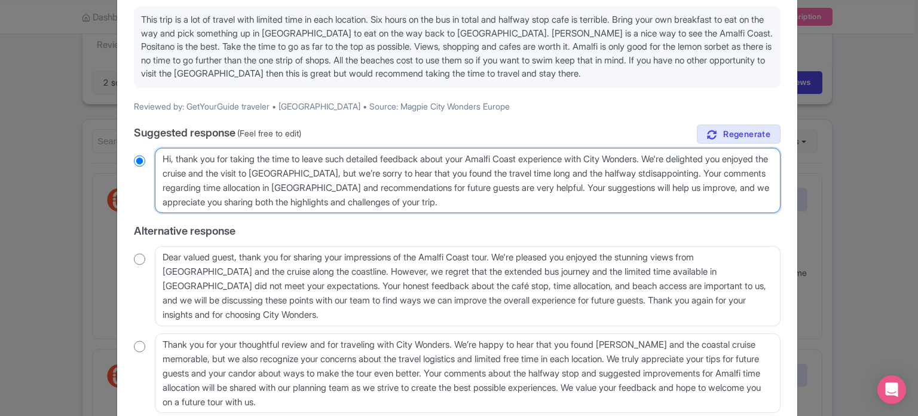
radio input "true"
type textarea "Hi, thank you for taking the time to leave such detailed feedback about your Am…"
radio input "true"
type textarea "Hi, thank you for taking the time to leave such detailed feedback about your Am…"
radio input "true"
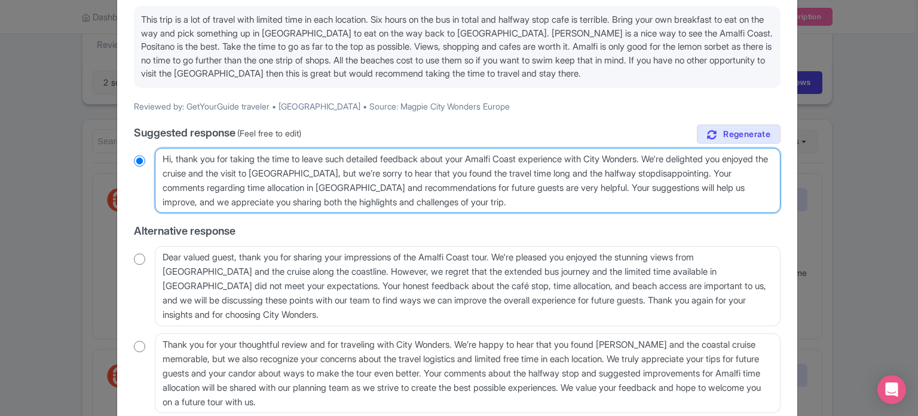
type textarea "Hi, thank you for taking the time to leave such detailed feedback about your Am…"
radio input "true"
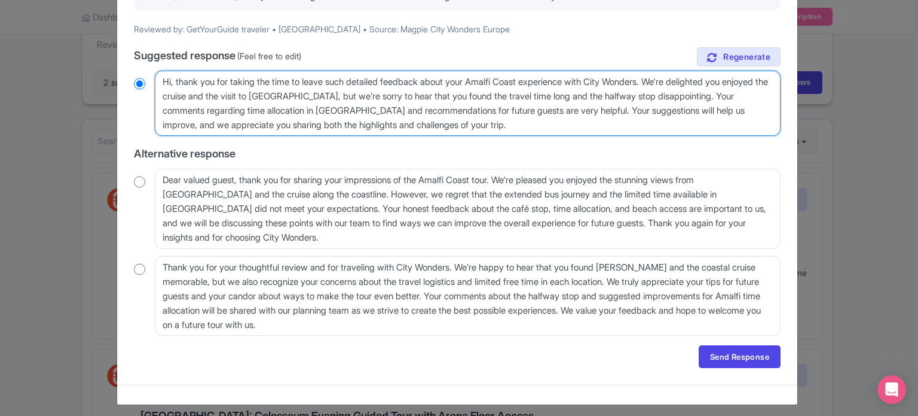
scroll to position [202, 0]
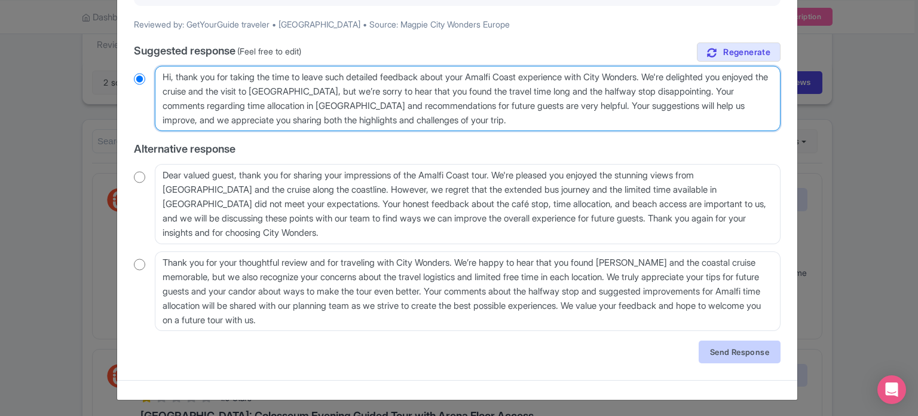
type textarea "Hi, thank you for taking the time to leave such detailed feedback about your Am…"
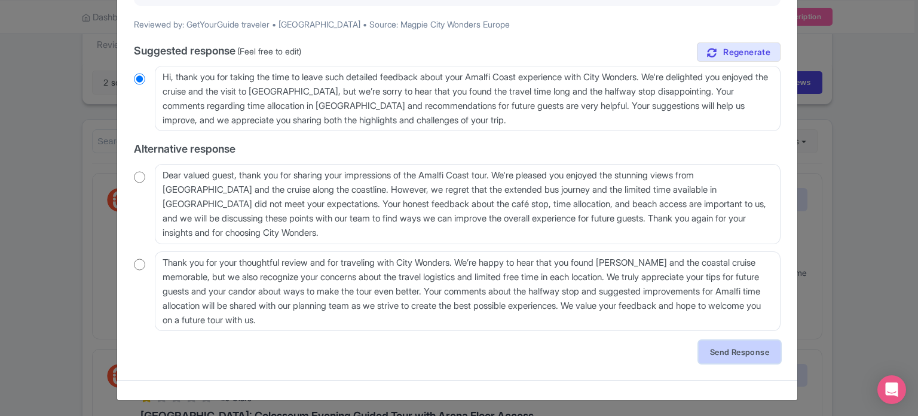
click at [721, 348] on link "Send Response" at bounding box center [740, 351] width 82 height 23
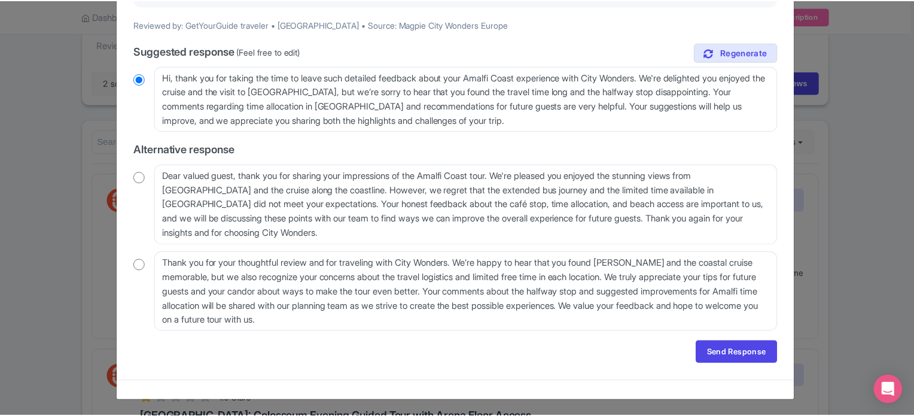
scroll to position [0, 0]
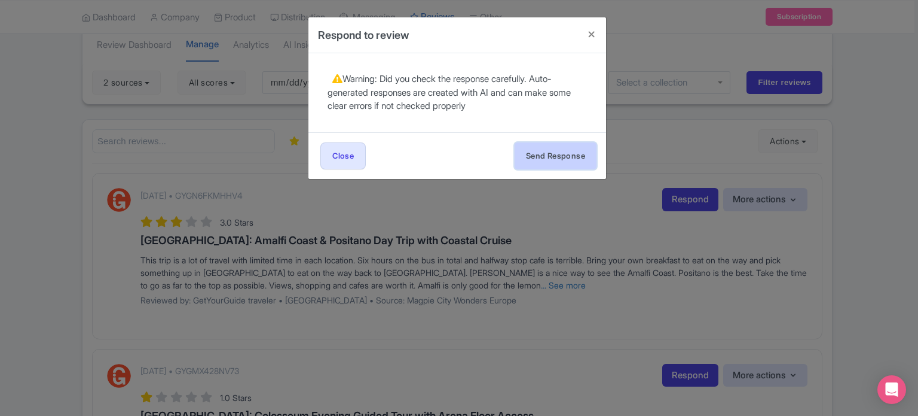
click at [580, 155] on button "Send Response" at bounding box center [556, 155] width 82 height 27
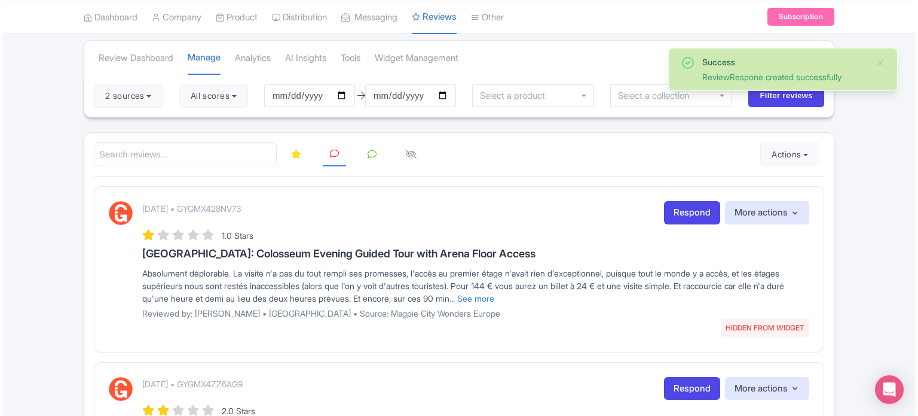
scroll to position [120, 0]
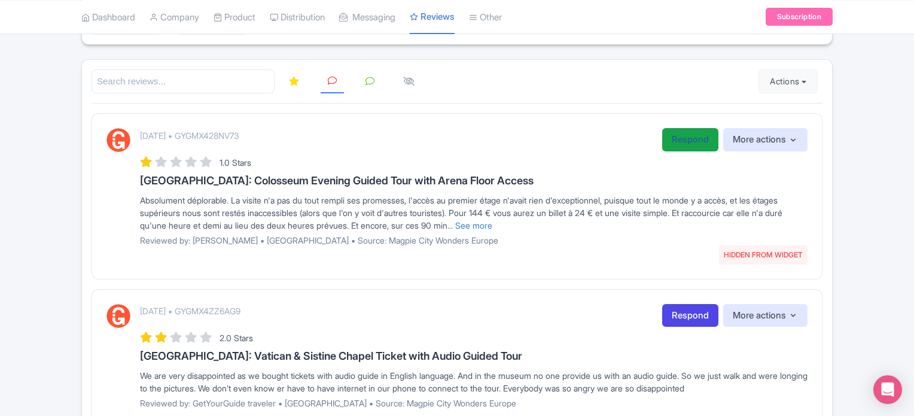
click at [679, 143] on link "Respond" at bounding box center [690, 139] width 56 height 23
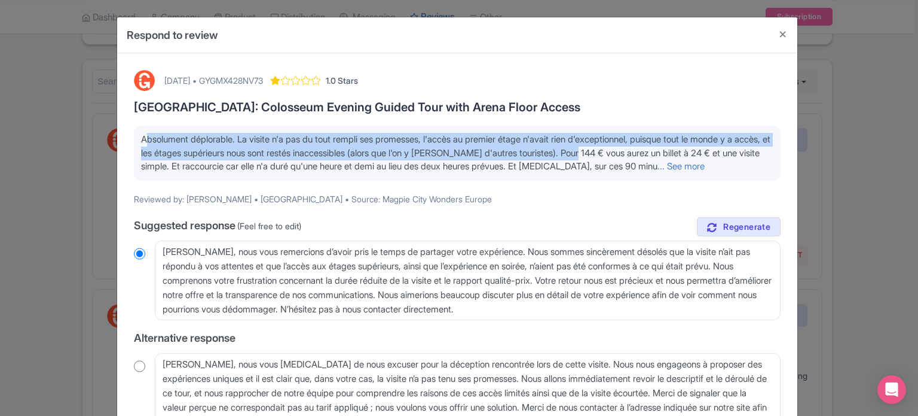
drag, startPoint x: 142, startPoint y: 139, endPoint x: 636, endPoint y: 158, distance: 494.3
click at [636, 158] on p "Absolument déplorable. La visite n'a pas du tout rempli ses promesses, l'accès …" at bounding box center [457, 153] width 633 height 41
click at [701, 170] on link "... See more" at bounding box center [681, 165] width 47 height 11
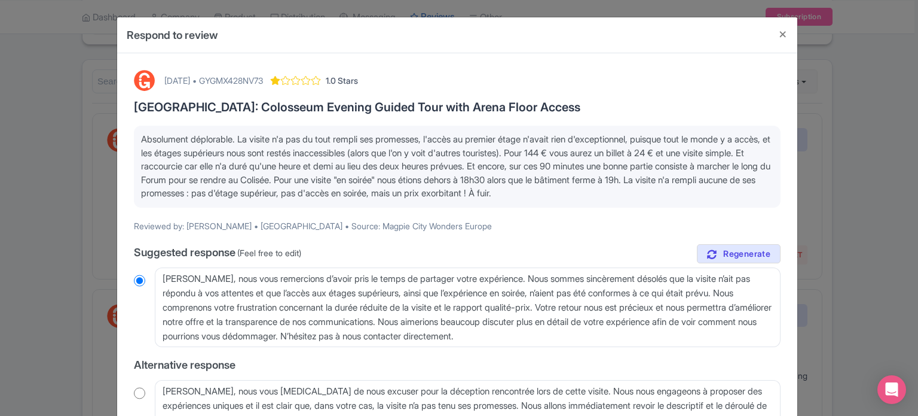
drag, startPoint x: 139, startPoint y: 140, endPoint x: 686, endPoint y: 197, distance: 549.5
click at [686, 197] on p "Absolument déplorable. La visite n'a pas du tout rempli ses promesses, l'accès …" at bounding box center [457, 167] width 633 height 68
copy span "Absolument déplorable. La visite n'a pas du tout rempli ses promesses, l'accès …"
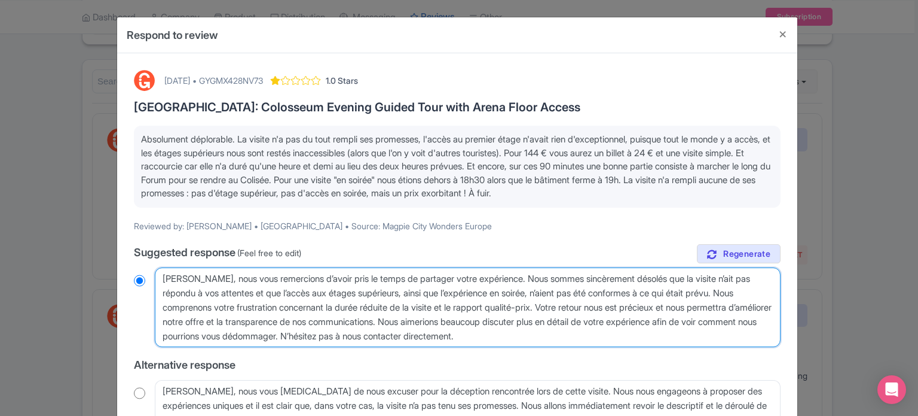
drag, startPoint x: 644, startPoint y: 335, endPoint x: 133, endPoint y: 276, distance: 514.7
click at [134, 276] on div "Cher Christophe, nous vous remercions d’avoir pris le temps de partager votre e…" at bounding box center [457, 307] width 647 height 80
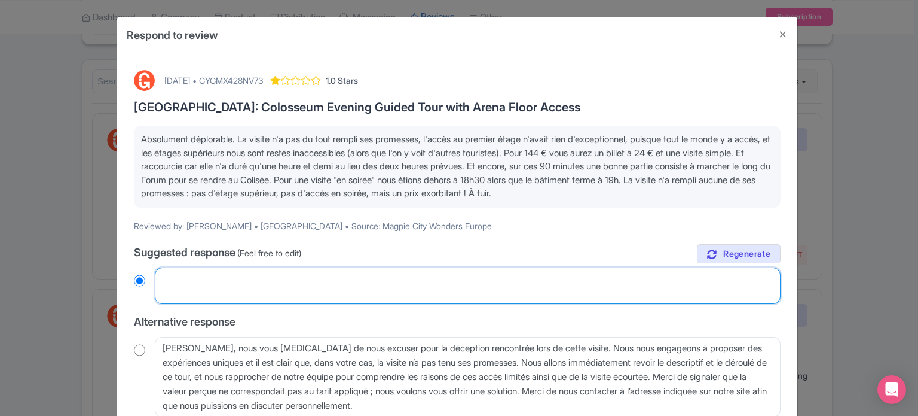
radio input "true"
paste textarea "Cher Christophe, merci d'avoir pris le temps de partager votre expérience. Nous…"
type textarea "Cher Christophe, merci d'avoir pris le temps de partager votre expérience. Nous…"
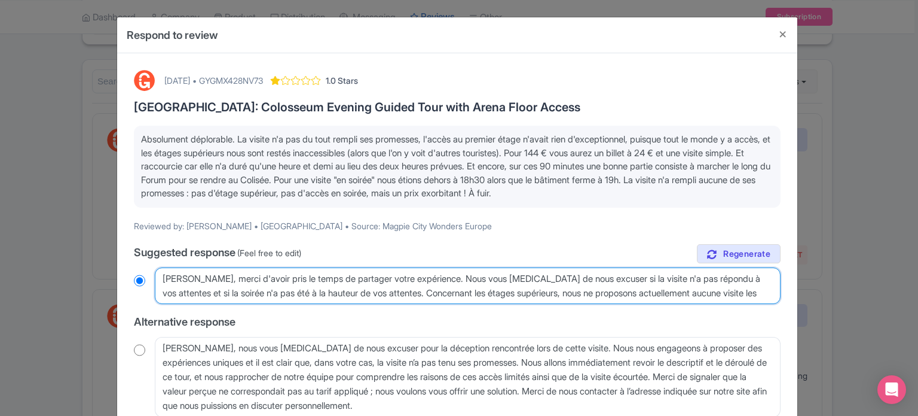
radio input "true"
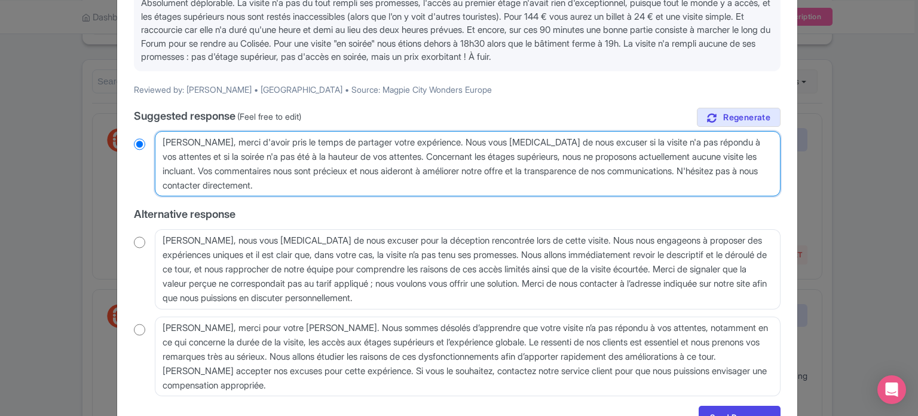
scroll to position [179, 0]
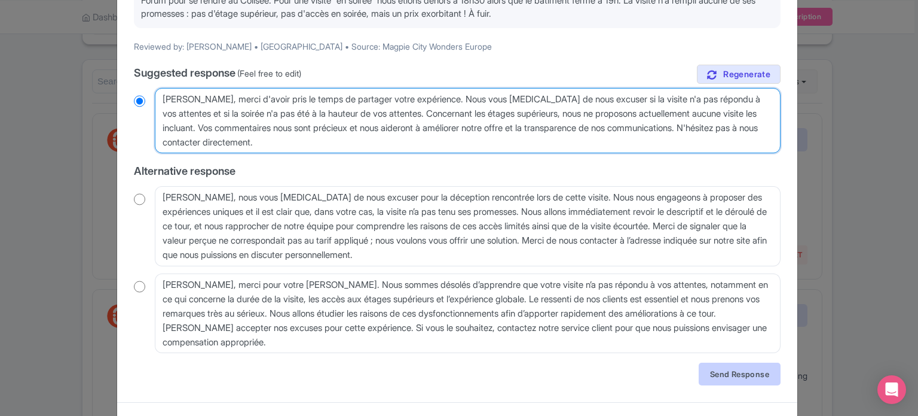
type textarea "Cher Christophe, merci d'avoir pris le temps de partager votre expérience. Nous…"
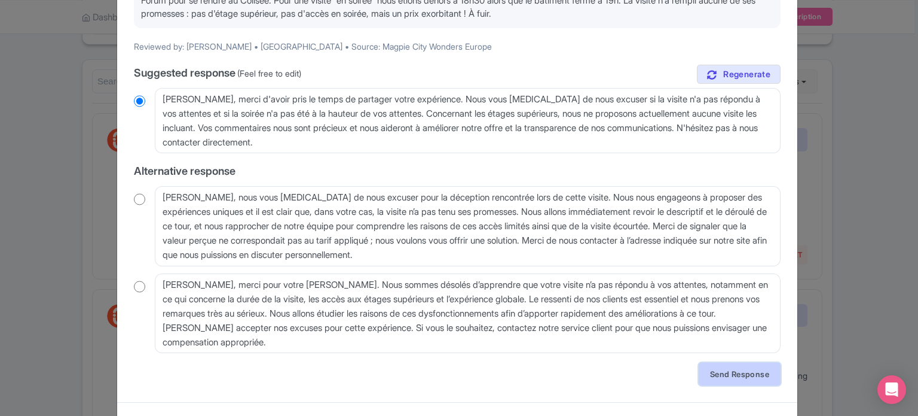
click at [722, 377] on link "Send Response" at bounding box center [740, 373] width 82 height 23
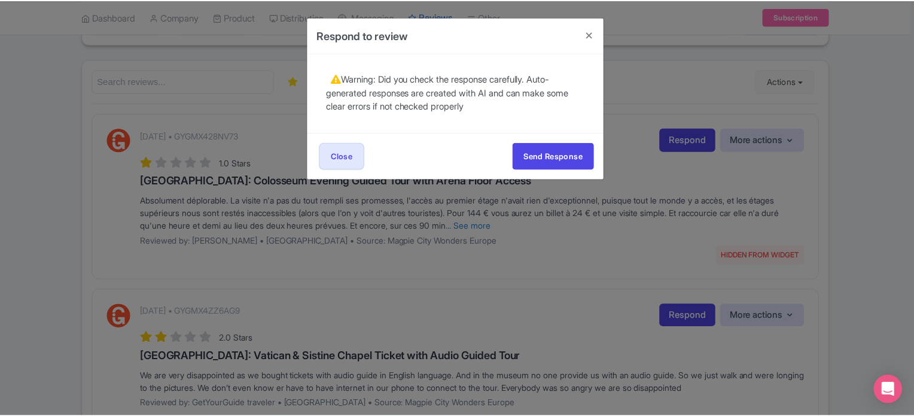
scroll to position [0, 0]
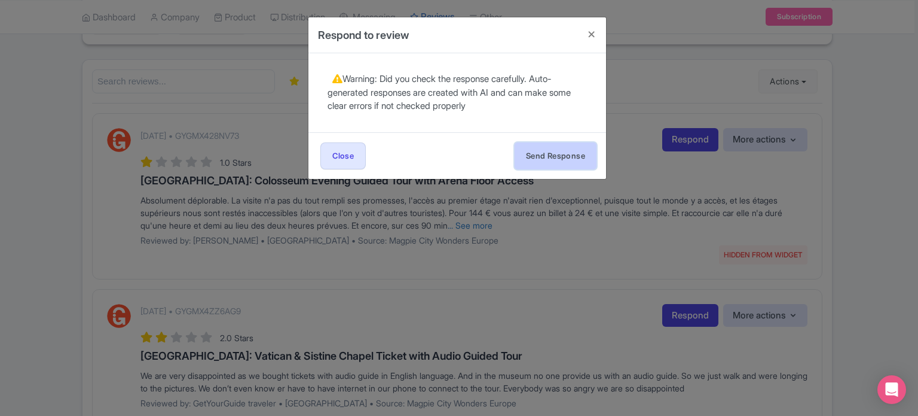
click at [555, 158] on button "Send Response" at bounding box center [556, 155] width 82 height 27
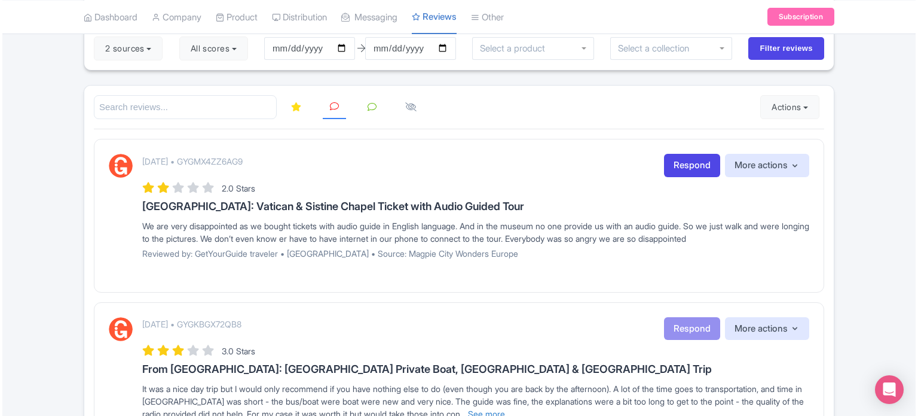
scroll to position [120, 0]
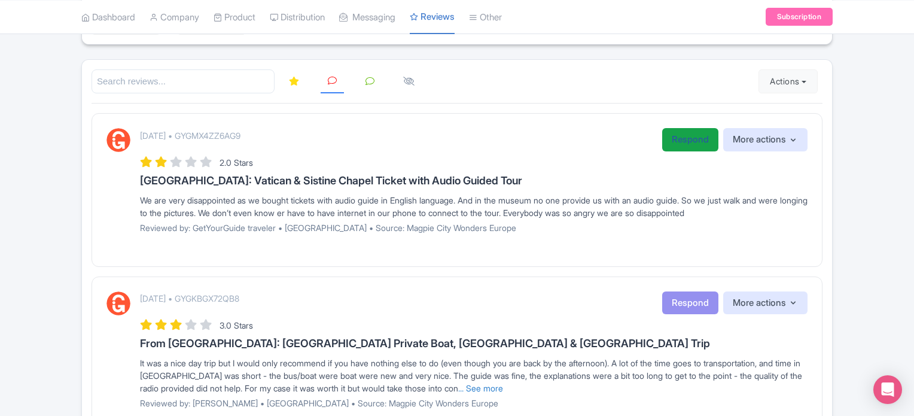
click at [671, 129] on link "Respond" at bounding box center [690, 139] width 56 height 23
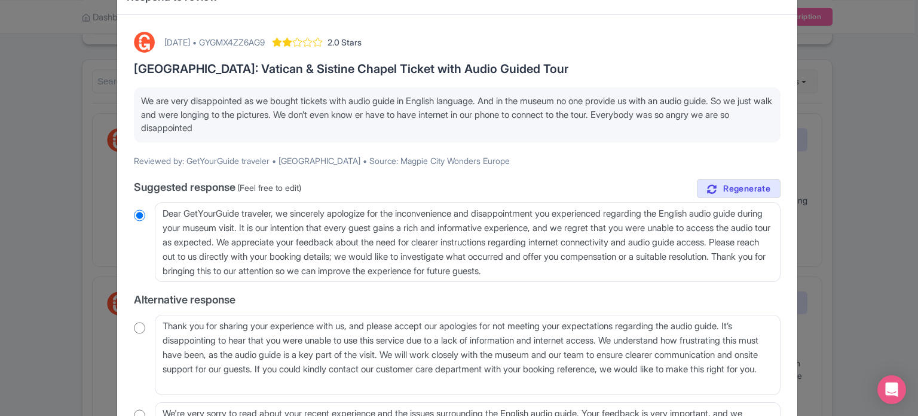
scroll to position [60, 0]
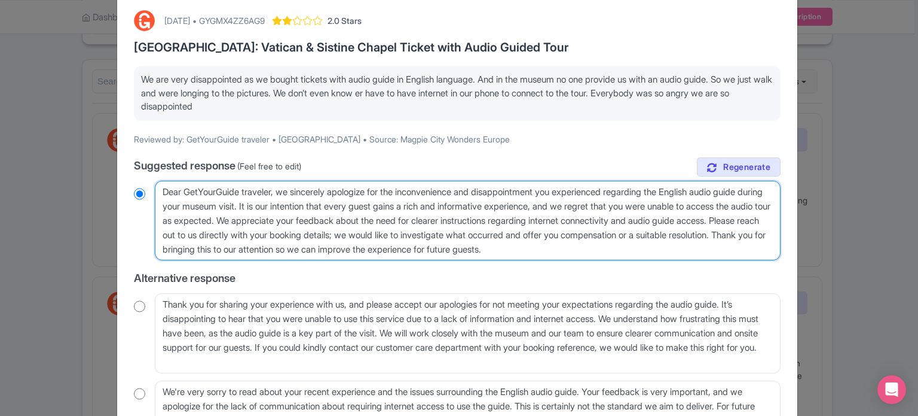
drag, startPoint x: 163, startPoint y: 190, endPoint x: 276, endPoint y: 182, distance: 113.9
click at [276, 182] on textarea "Dear GetYourGuide traveler, we sincerely apologize for the inconvenience and di…" at bounding box center [468, 221] width 626 height 80
type textarea "H, we sincerely apologize for the inconvenience and disappointment you experien…"
radio input "true"
type textarea "He, we sincerely apologize for the inconvenience and disappointment you experie…"
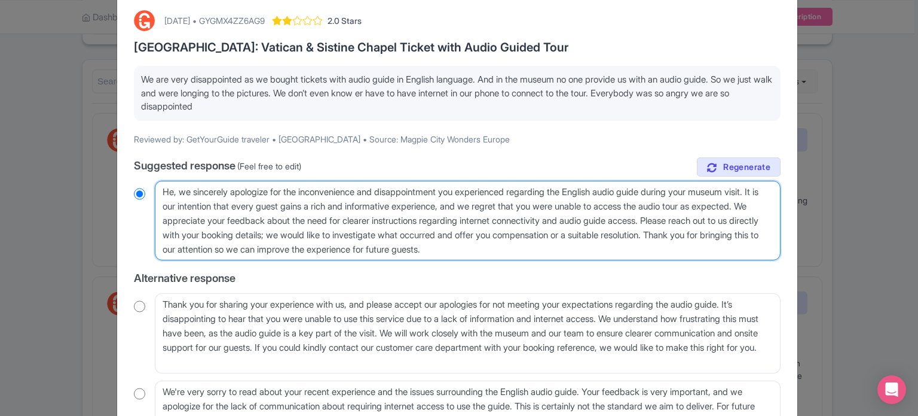
radio input "true"
type textarea "Hel, we sincerely apologize for the inconvenience and disappointment you experi…"
radio input "true"
type textarea "Hell, we sincerely apologize for the inconvenience and disappointment you exper…"
radio input "true"
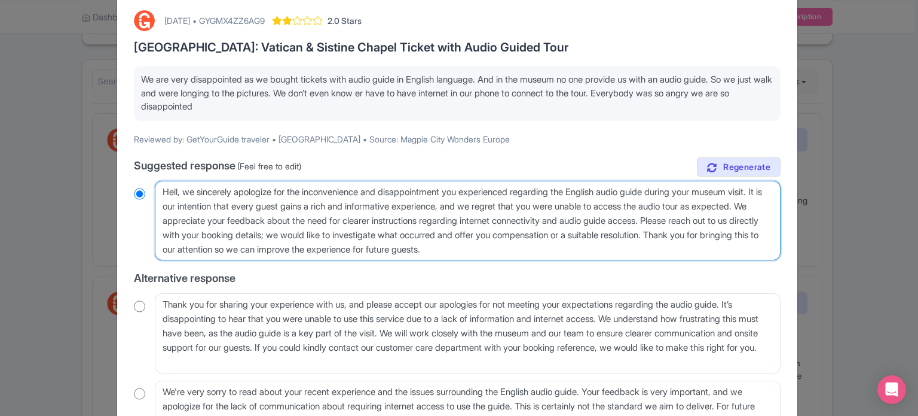
type textarea "Hello, we sincerely apologize for the inconvenience and disappointment you expe…"
radio input "true"
drag, startPoint x: 182, startPoint y: 202, endPoint x: 731, endPoint y: 219, distance: 549.2
click at [731, 219] on textarea "Dear GetYourGuide traveler, we sincerely apologize for the inconvenience and di…" at bounding box center [468, 221] width 626 height 80
type textarea "Hello, we sincerely apologize for the inconvenience and disappointment you expe…"
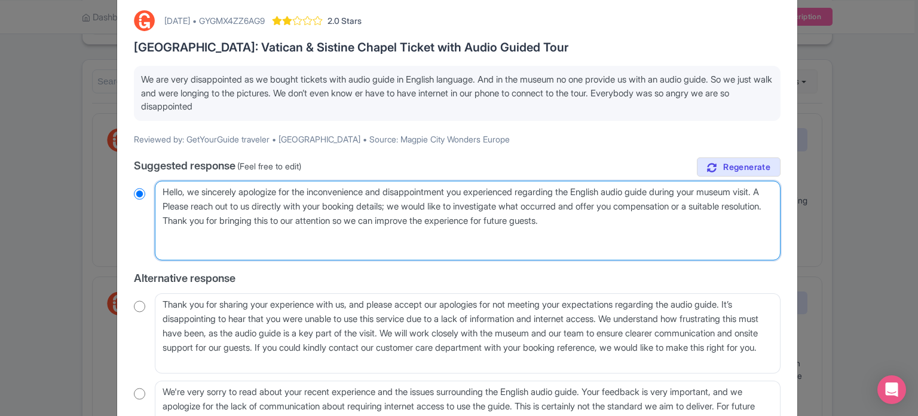
radio input "true"
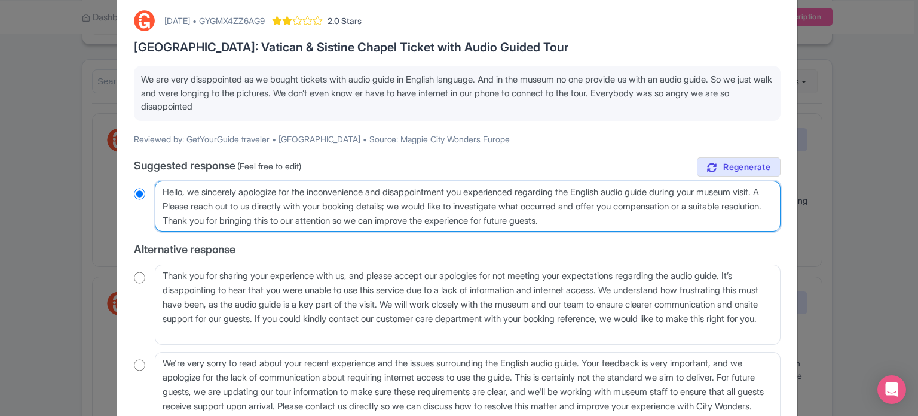
type textarea "Hello, we sincerely apologize for the inconvenience and disappointment you expe…"
radio input "true"
type textarea "Hello, we sincerely apologize for the inconvenience and disappointment you expe…"
radio input "true"
type textarea "Hello, we sincerely apologize for the inconvenience and disappointment you expe…"
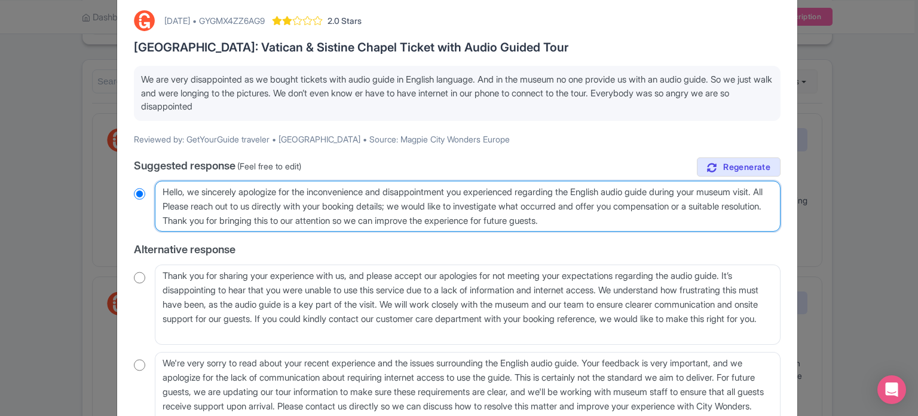
radio input "true"
type textarea "Hello, we sincerely apologize for the inconvenience and disappointment you expe…"
radio input "true"
type textarea "Hello, we sincerely apologize for the inconvenience and disappointment you expe…"
radio input "true"
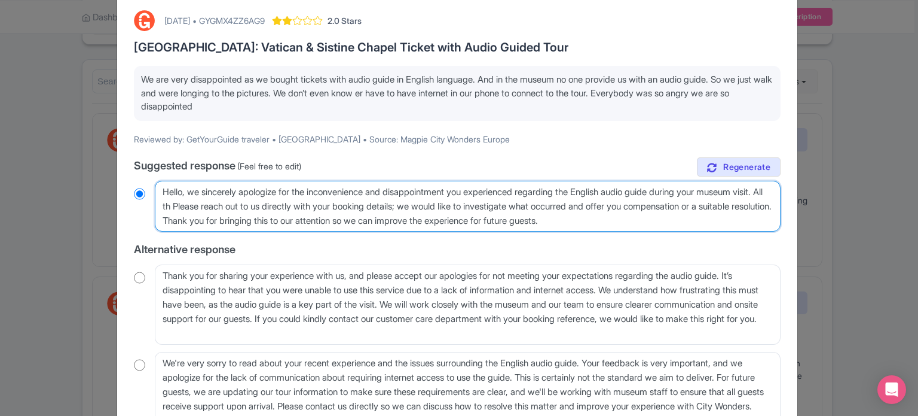
type textarea "Hello, we sincerely apologize for the inconvenience and disappointment you expe…"
radio input "true"
type textarea "Hello, we sincerely apologize for the inconvenience and disappointment you expe…"
radio input "true"
type textarea "Hello, we sincerely apologize for the inconvenience and disappointment you expe…"
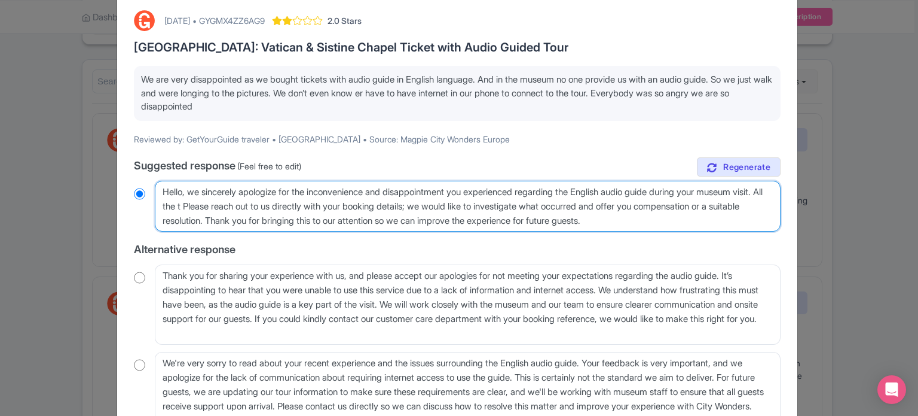
radio input "true"
type textarea "Hello, we sincerely apologize for the inconvenience and disappointment you expe…"
radio input "true"
type textarea "Hello, we sincerely apologize for the inconvenience and disappointment you expe…"
radio input "true"
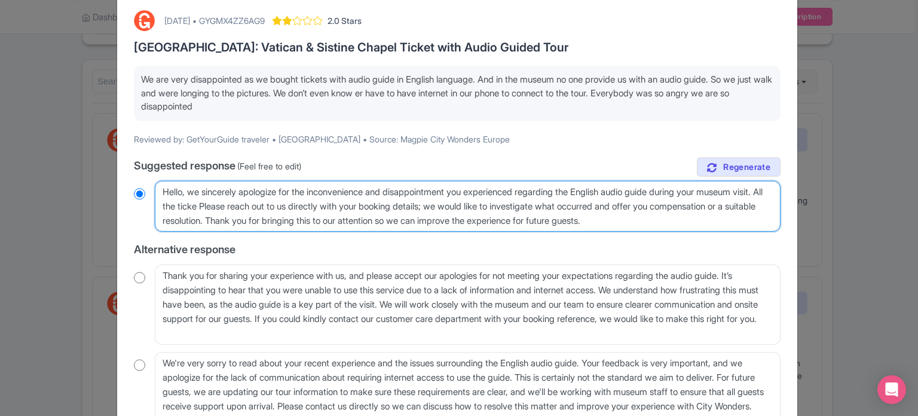
type textarea "Hello, we sincerely apologize for the inconvenience and disappointment you expe…"
radio input "true"
type textarea "Hello, we sincerely apologize for the inconvenience and disappointment you expe…"
radio input "true"
type textarea "Hello, we sincerely apologize for the inconvenience and disappointment you expe…"
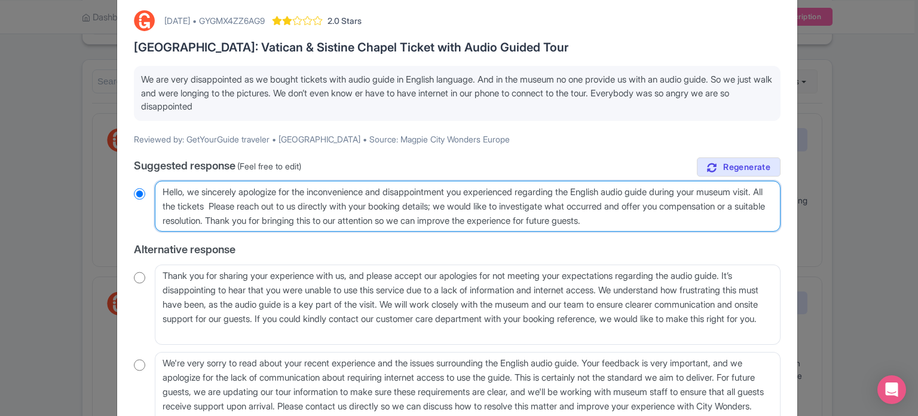
radio input "true"
type textarea "Hello, we sincerely apologize for the inconvenience and disappointment you expe…"
radio input "true"
type textarea "Hello, we sincerely apologize for the inconvenience and disappointment you expe…"
radio input "true"
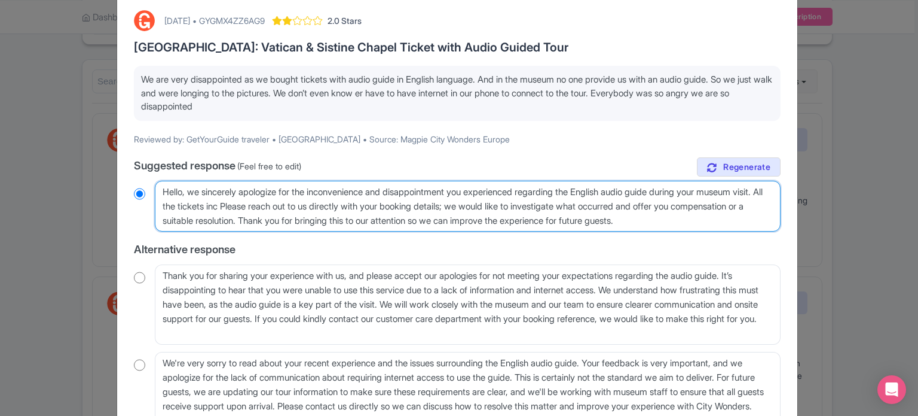
type textarea "Hello, we sincerely apologize for the inconvenience and disappointment you expe…"
radio input "true"
type textarea "Hello, we sincerely apologize for the inconvenience and disappointment you expe…"
radio input "true"
type textarea "Hello, we sincerely apologize for the inconvenience and disappointment you expe…"
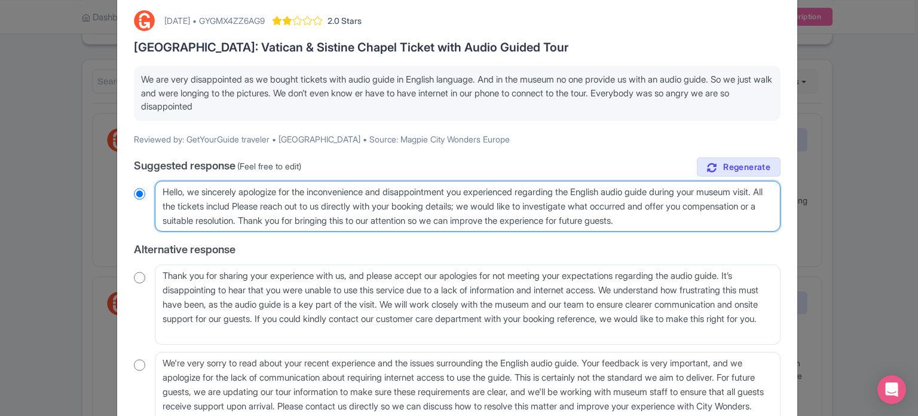
radio input "true"
type textarea "Hello, we sincerely apologize for the inconvenience and disappointment you expe…"
radio input "true"
type textarea "Hello, we sincerely apologize for the inconvenience and disappointment you expe…"
radio input "true"
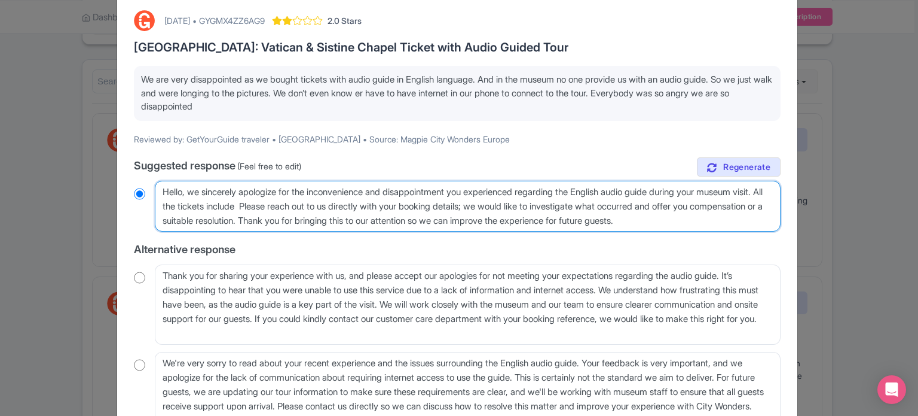
type textarea "Hello, we sincerely apologize for the inconvenience and disappointment you expe…"
radio input "true"
type textarea "Hello, we sincerely apologize for the inconvenience and disappointment you expe…"
radio input "true"
type textarea "Hello, we sincerely apologize for the inconvenience and disappointment you expe…"
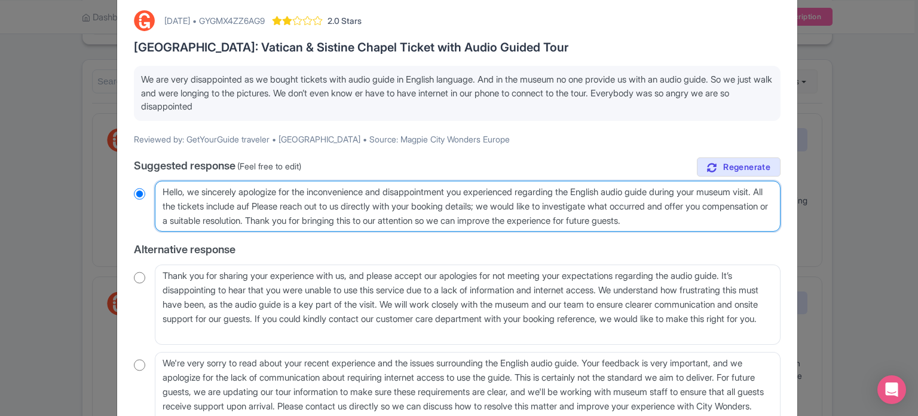
radio input "true"
type textarea "Hello, we sincerely apologize for the inconvenience and disappointment you expe…"
radio input "true"
type textarea "Hello, we sincerely apologize for the inconvenience and disappointment you expe…"
radio input "true"
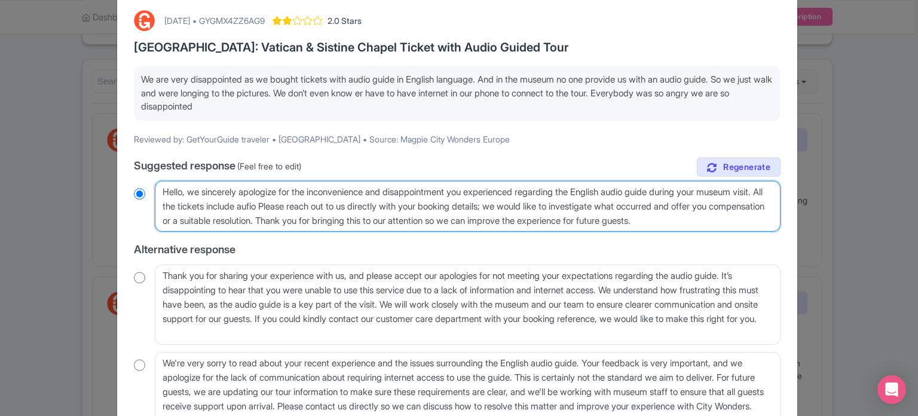
type textarea "Hello, we sincerely apologize for the inconvenience and disappointment you expe…"
radio input "true"
type textarea "Hello, we sincerely apologize for the inconvenience and disappointment you expe…"
radio input "true"
type textarea "Hello, we sincerely apologize for the inconvenience and disappointment you expe…"
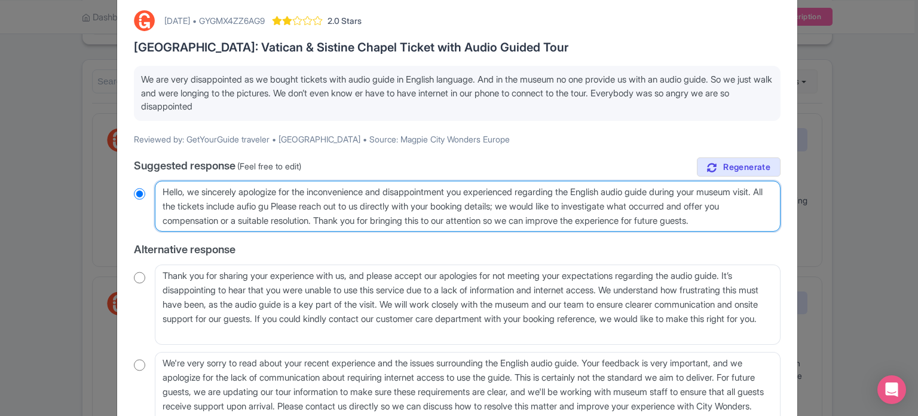
radio input "true"
type textarea "Hello, we sincerely apologize for the inconvenience and disappointment you expe…"
radio input "true"
type textarea "Hello, we sincerely apologize for the inconvenience and disappointment you expe…"
radio input "true"
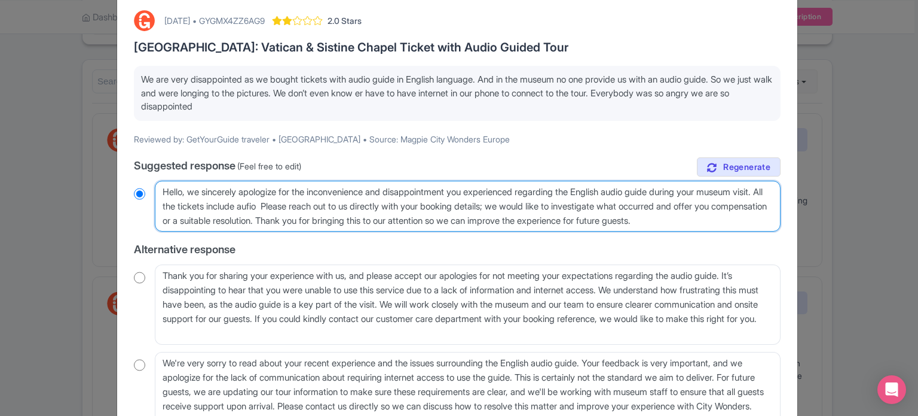
type textarea "Hello, we sincerely apologize for the inconvenience and disappointment you expe…"
radio input "true"
type textarea "Hello, we sincerely apologize for the inconvenience and disappointment you expe…"
radio input "true"
type textarea "Hello, we sincerely apologize for the inconvenience and disappointment you expe…"
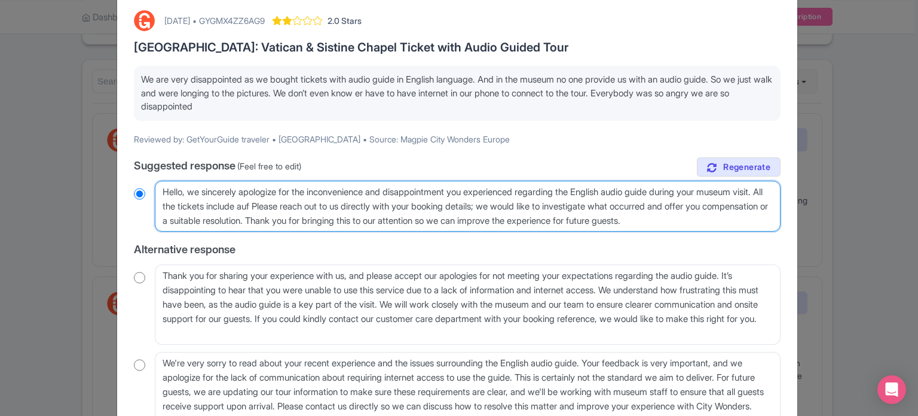
radio input "true"
type textarea "Hello, we sincerely apologize for the inconvenience and disappointment you expe…"
radio input "true"
type textarea "Hello, we sincerely apologize for the inconvenience and disappointment you expe…"
radio input "true"
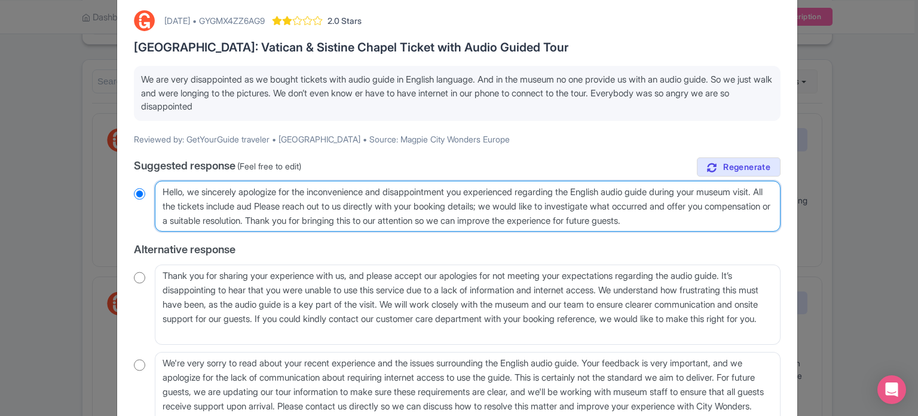
type textarea "Hello, we sincerely apologize for the inconvenience and disappointment you expe…"
radio input "true"
type textarea "Hello, we sincerely apologize for the inconvenience and disappointment you expe…"
radio input "true"
type textarea "Hello, we sincerely apologize for the inconvenience and disappointment you expe…"
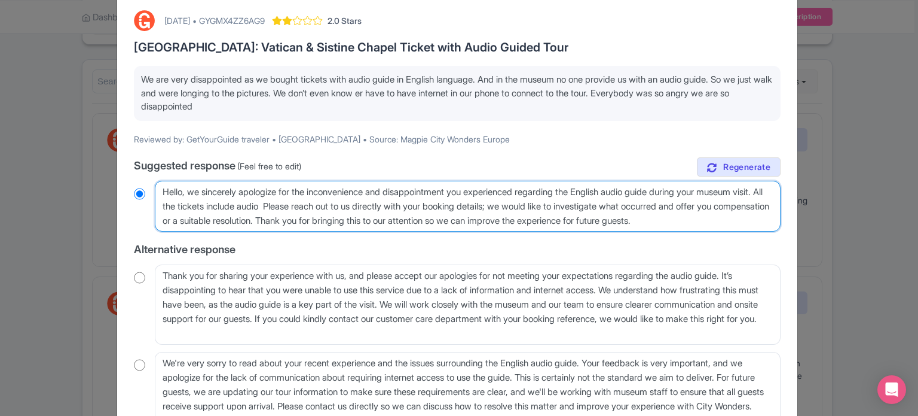
radio input "true"
type textarea "Hello, we sincerely apologize for the inconvenience and disappointment you expe…"
radio input "true"
type textarea "Hello, we sincerely apologize for the inconvenience and disappointment you expe…"
radio input "true"
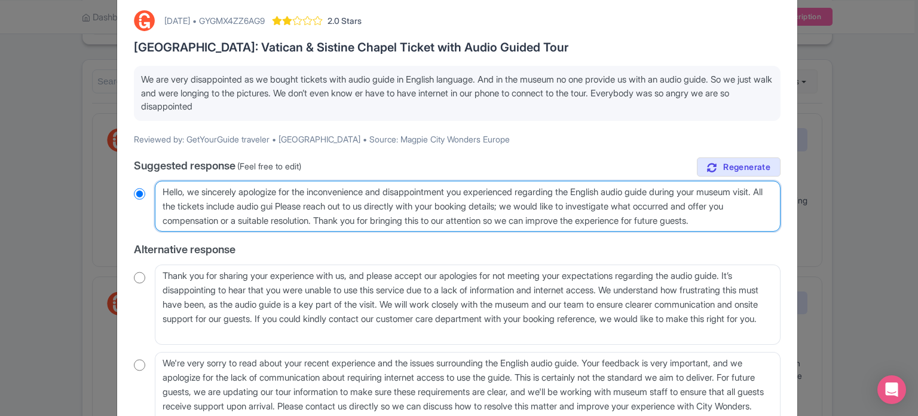
type textarea "Hello, we sincerely apologize for the inconvenience and disappointment you expe…"
radio input "true"
type textarea "Hello, we sincerely apologize for the inconvenience and disappointment you expe…"
radio input "true"
type textarea "Hello, we sincerely apologize for the inconvenience and disappointment you expe…"
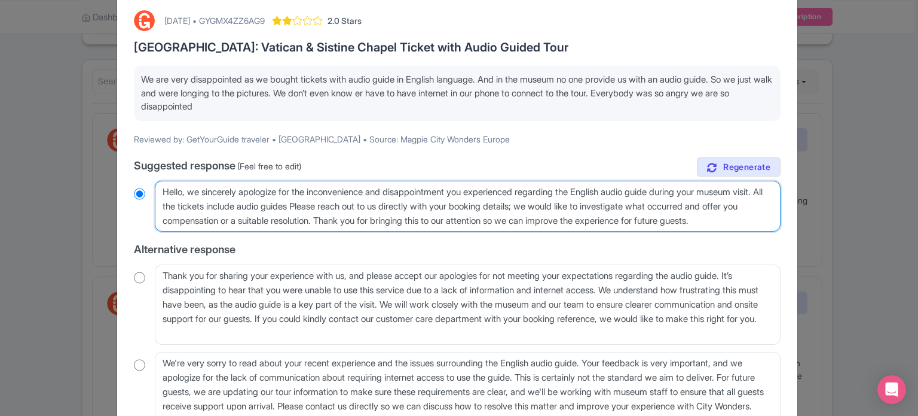
radio input "true"
type textarea "Hello, we sincerely apologize for the inconvenience and disappointment you expe…"
radio input "true"
type textarea "Hello, we sincerely apologize for the inconvenience and disappointment you expe…"
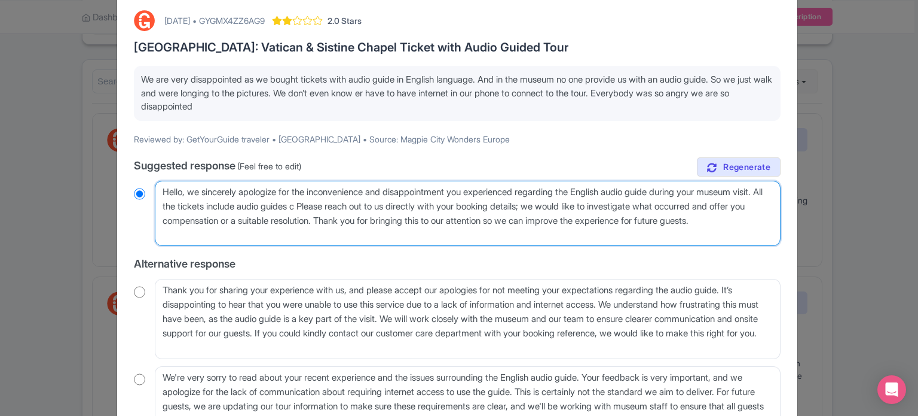
radio input "true"
type textarea "Hello, we sincerely apologize for the inconvenience and disappointment you expe…"
radio input "true"
type textarea "Hello, we sincerely apologize for the inconvenience and disappointment you expe…"
radio input "true"
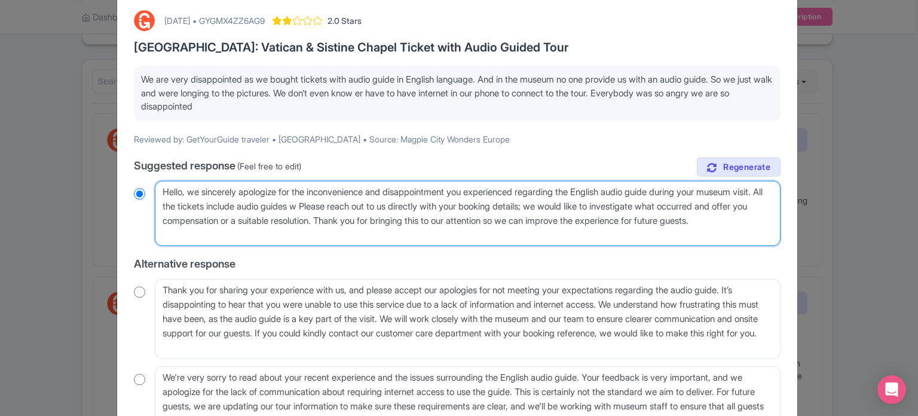
type textarea "Hello, we sincerely apologize for the inconvenience and disappointment you expe…"
radio input "true"
type textarea "Hello, we sincerely apologize for the inconvenience and disappointment you expe…"
radio input "true"
type textarea "Hello, we sincerely apologize for the inconvenience and disappointment you expe…"
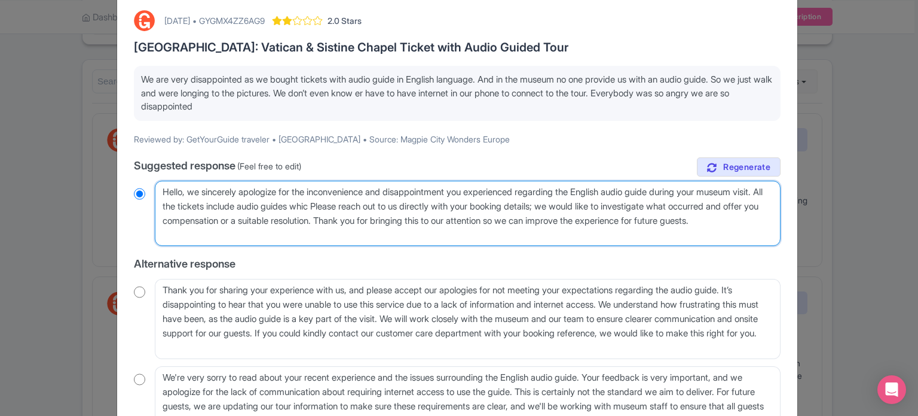
radio input "true"
type textarea "Hello, we sincerely apologize for the inconvenience and disappointment you expe…"
radio input "true"
type textarea "Hello, we sincerely apologize for the inconvenience and disappointment you expe…"
radio input "true"
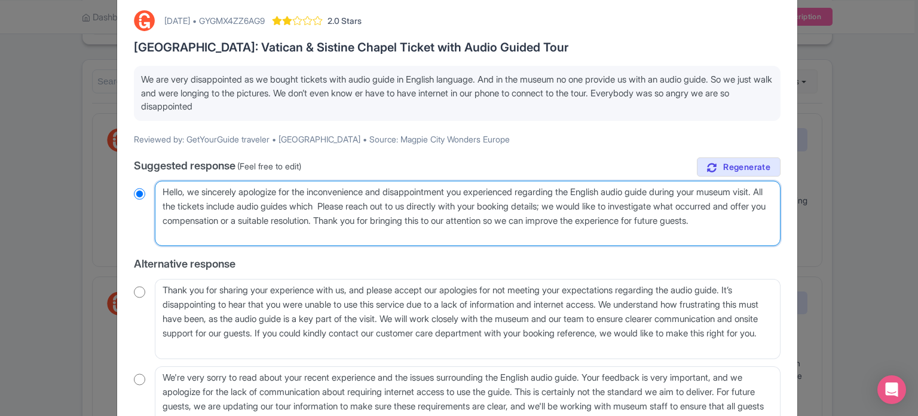
type textarea "Hello, we sincerely apologize for the inconvenience and disappointment you expe…"
radio input "true"
type textarea "Hello, we sincerely apologize for the inconvenience and disappointment you expe…"
radio input "true"
type textarea "Hello, we sincerely apologize for the inconvenience and disappointment you expe…"
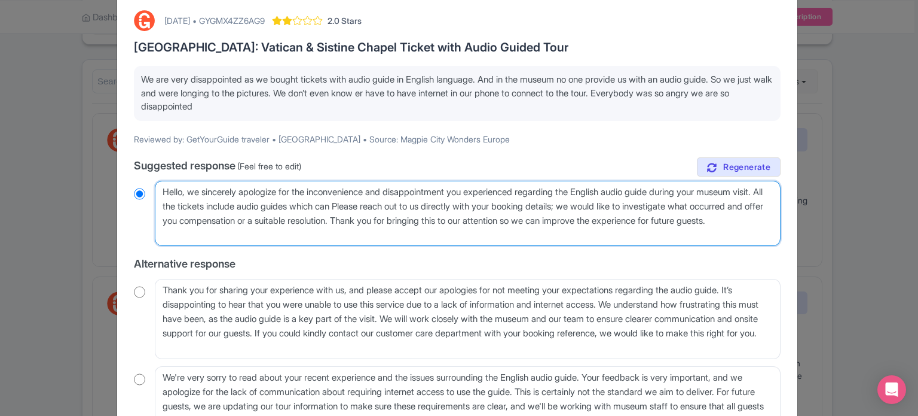
radio input "true"
type textarea "Hello, we sincerely apologize for the inconvenience and disappointment you expe…"
radio input "true"
type textarea "Hello, we sincerely apologize for the inconvenience and disappointment you expe…"
radio input "true"
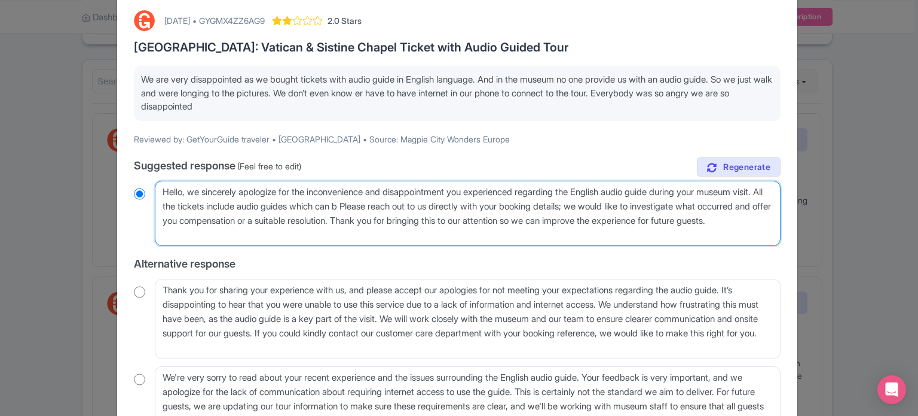
type textarea "Hello, we sincerely apologize for the inconvenience and disappointment you expe…"
radio input "true"
type textarea "Hello, we sincerely apologize for the inconvenience and disappointment you expe…"
radio input "true"
type textarea "Hello, we sincerely apologize for the inconvenience and disappointment you expe…"
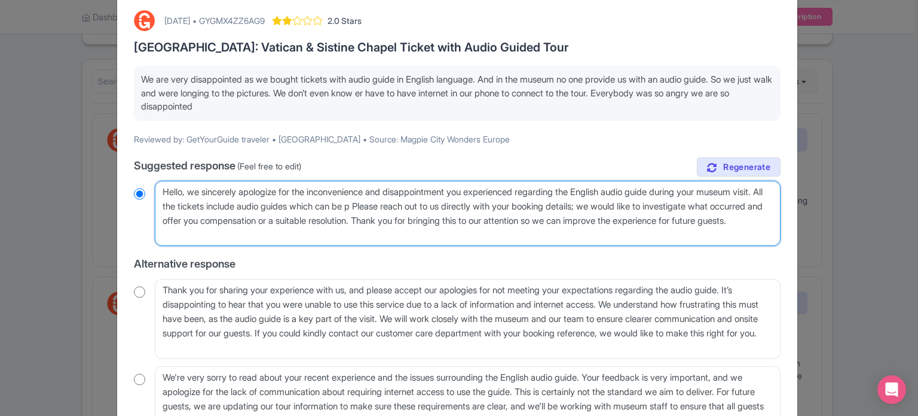
radio input "true"
type textarea "Hello, we sincerely apologize for the inconvenience and disappointment you expe…"
radio input "true"
type textarea "Hello, we sincerely apologize for the inconvenience and disappointment you expe…"
radio input "true"
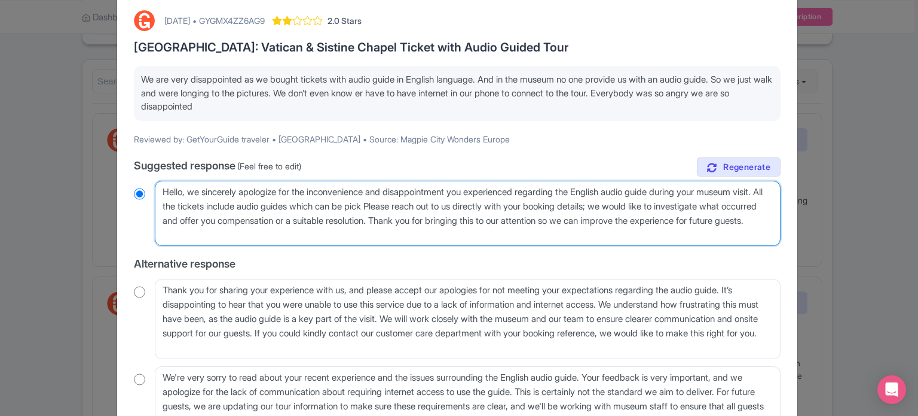
type textarea "Hello, we sincerely apologize for the inconvenience and disappointment you expe…"
radio input "true"
type textarea "Hello, we sincerely apologize for the inconvenience and disappointment you expe…"
radio input "true"
type textarea "Hello, we sincerely apologize for the inconvenience and disappointment you expe…"
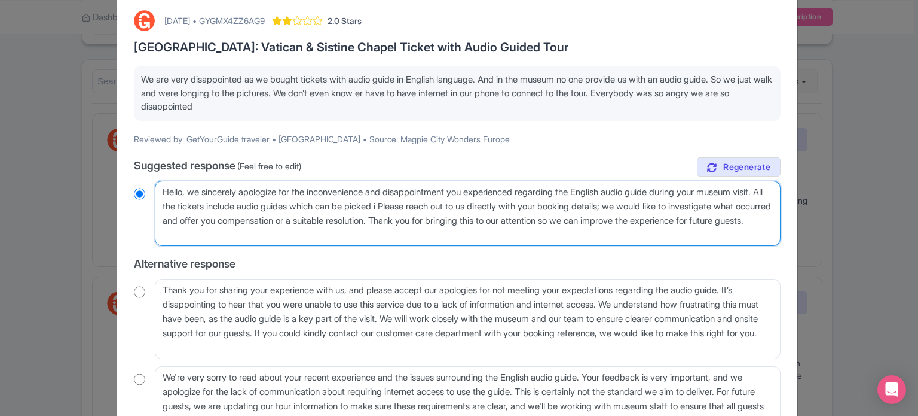
radio input "true"
type textarea "Hello, we sincerely apologize for the inconvenience and disappointment you expe…"
radio input "true"
type textarea "Hello, we sincerely apologize for the inconvenience and disappointment you expe…"
radio input "true"
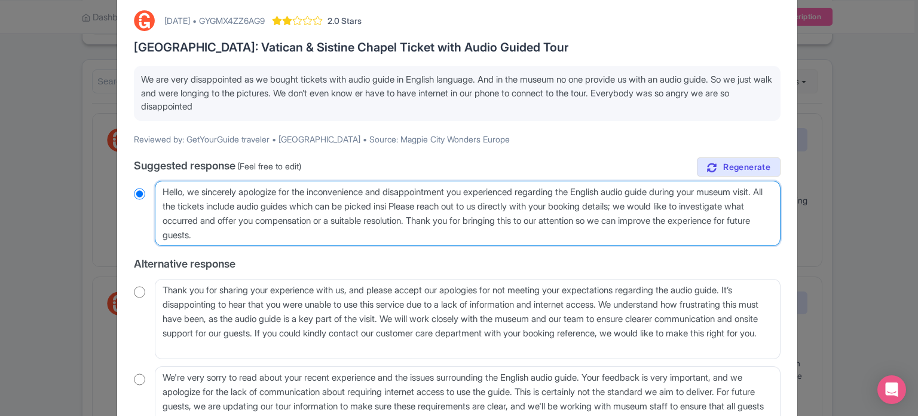
type textarea "Hello, we sincerely apologize for the inconvenience and disappointment you expe…"
radio input "true"
type textarea "Hello, we sincerely apologize for the inconvenience and disappointment you expe…"
radio input "true"
type textarea "Hello, we sincerely apologize for the inconvenience and disappointment you expe…"
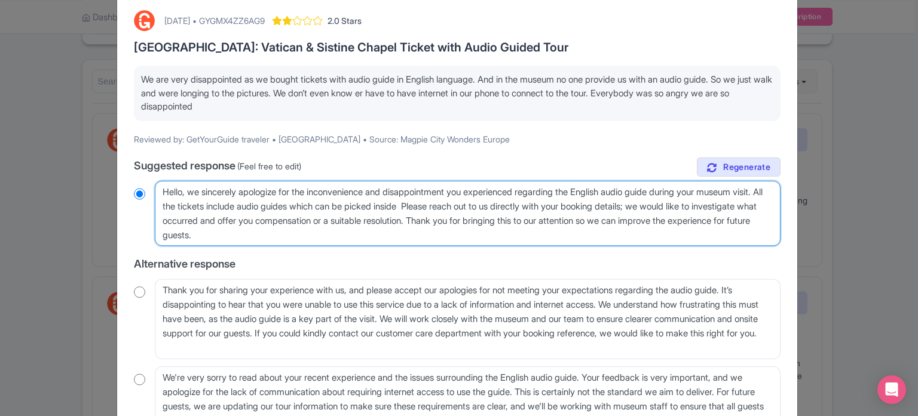
radio input "true"
type textarea "Hello, we sincerely apologize for the inconvenience and disappointment you expe…"
radio input "true"
type textarea "Hello, we sincerely apologize for the inconvenience and disappointment you expe…"
radio input "true"
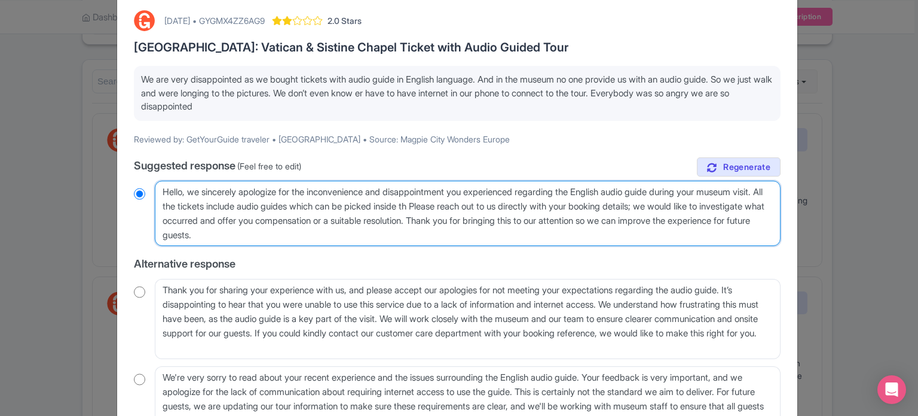
type textarea "Hello, we sincerely apologize for the inconvenience and disappointment you expe…"
radio input "true"
type textarea "Hello, we sincerely apologize for the inconvenience and disappointment you expe…"
radio input "true"
type textarea "Hello, we sincerely apologize for the inconvenience and disappointment you expe…"
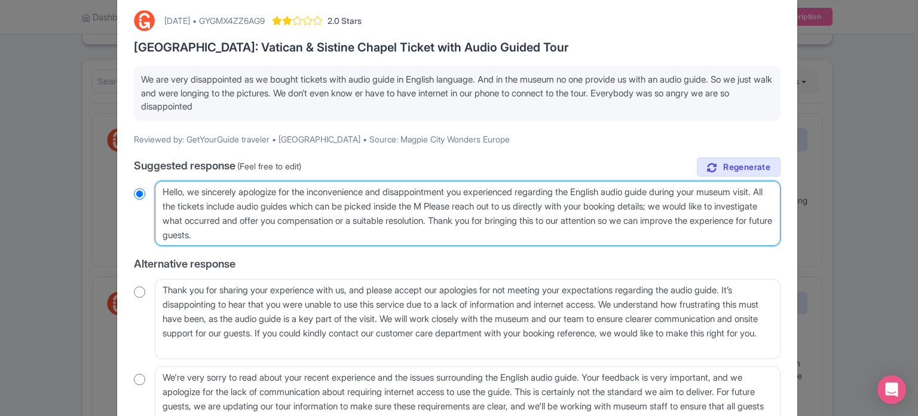
radio input "true"
type textarea "Hello, we sincerely apologize for the inconvenience and disappointment you expe…"
radio input "true"
type textarea "Hello, we sincerely apologize for the inconvenience and disappointment you expe…"
radio input "true"
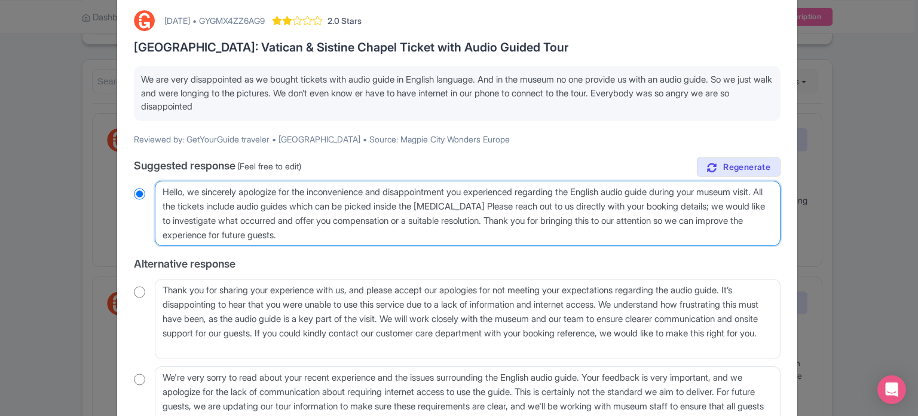
type textarea "Hello, we sincerely apologize for the inconvenience and disappointment you expe…"
radio input "true"
type textarea "Hello, we sincerely apologize for the inconvenience and disappointment you expe…"
radio input "true"
type textarea "Hello, we sincerely apologize for the inconvenience and disappointment you expe…"
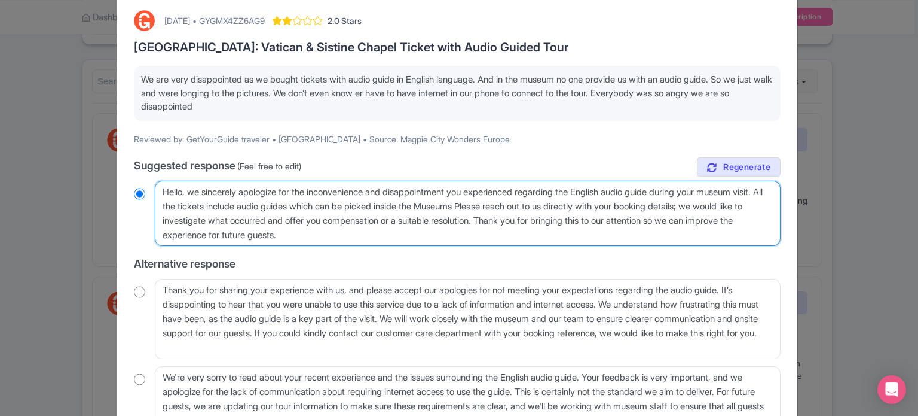
radio input "true"
type textarea "Hello, we sincerely apologize for the inconvenience and disappointment you expe…"
radio input "true"
type textarea "Hello, we sincerely apologize for the inconvenience and disappointment you expe…"
radio input "true"
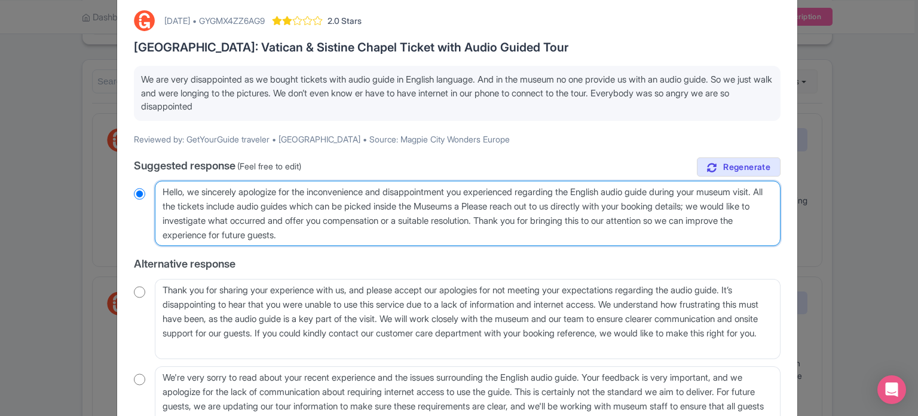
type textarea "Hello, we sincerely apologize for the inconvenience and disappointment you expe…"
radio input "true"
type textarea "Hello, we sincerely apologize for the inconvenience and disappointment you expe…"
radio input "true"
type textarea "Hello, we sincerely apologize for the inconvenience and disappointment you expe…"
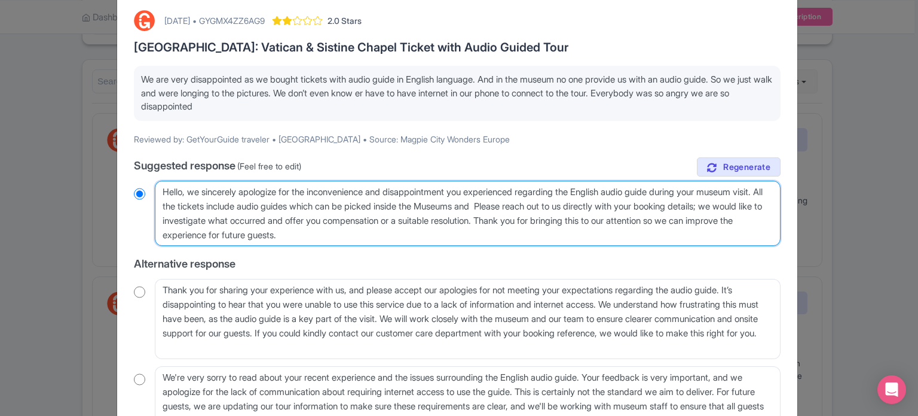
radio input "true"
type textarea "Hello, we sincerely apologize for the inconvenience and disappointment you expe…"
radio input "true"
type textarea "Hello, we sincerely apologize for the inconvenience and disappointment you expe…"
radio input "true"
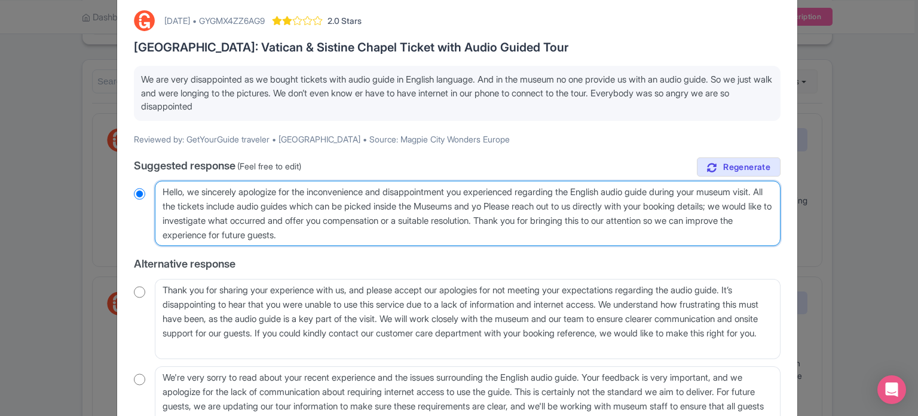
type textarea "Hello, we sincerely apologize for the inconvenience and disappointment you expe…"
radio input "true"
type textarea "Hello, we sincerely apologize for the inconvenience and disappointment you expe…"
radio input "true"
type textarea "Hello, we sincerely apologize for the inconvenience and disappointment you expe…"
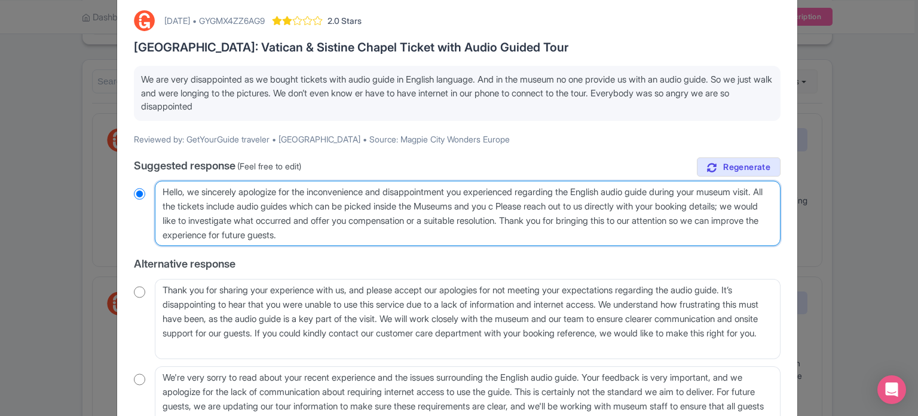
radio input "true"
type textarea "Hello, we sincerely apologize for the inconvenience and disappointment you expe…"
radio input "true"
type textarea "Hello, we sincerely apologize for the inconvenience and disappointment you expe…"
radio input "true"
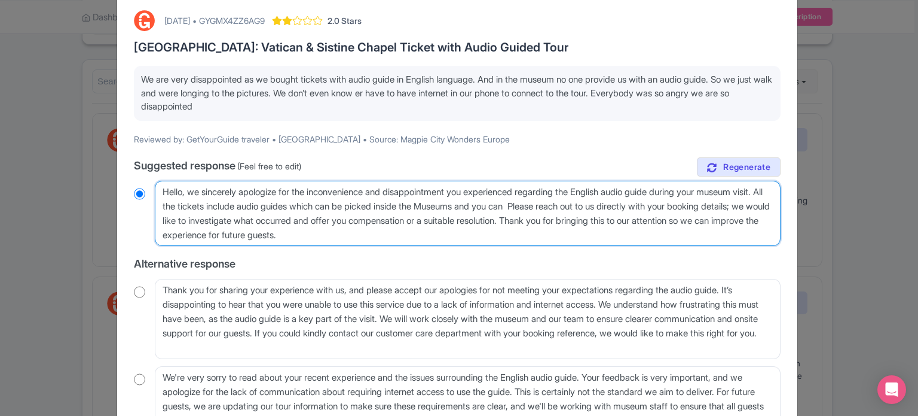
type textarea "Hello, we sincerely apologize for the inconvenience and disappointment you expe…"
radio input "true"
type textarea "Hello, we sincerely apologize for the inconvenience and disappointment you expe…"
radio input "true"
drag, startPoint x: 514, startPoint y: 234, endPoint x: 485, endPoint y: 217, distance: 33.5
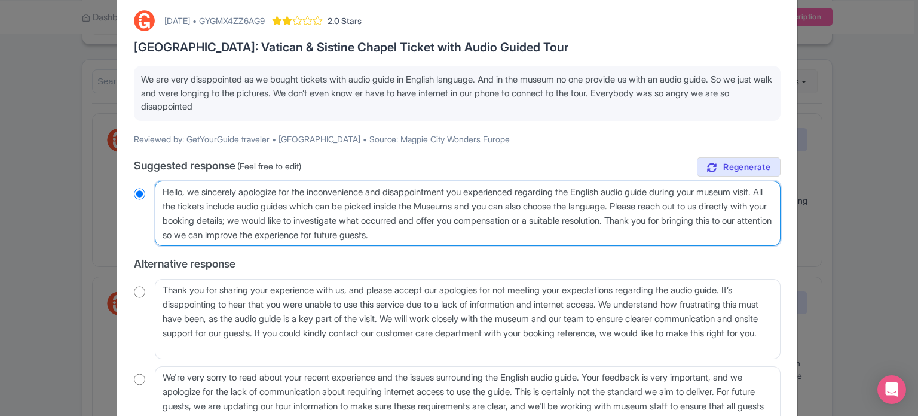
click at [485, 217] on textarea "Dear GetYourGuide traveler, we sincerely apologize for the inconvenience and di…" at bounding box center [468, 214] width 626 height 66
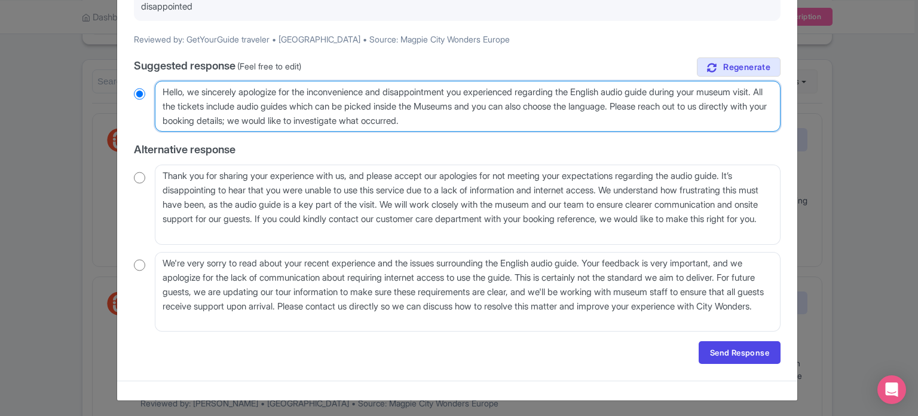
scroll to position [160, 0]
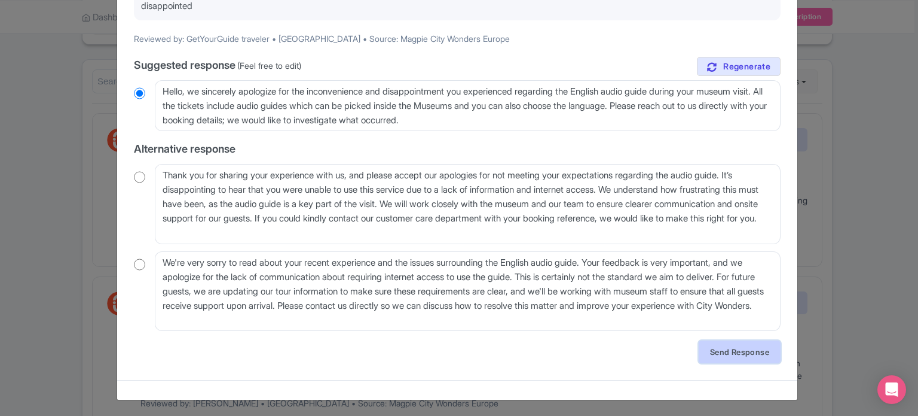
click at [710, 353] on link "Send Response" at bounding box center [740, 351] width 82 height 23
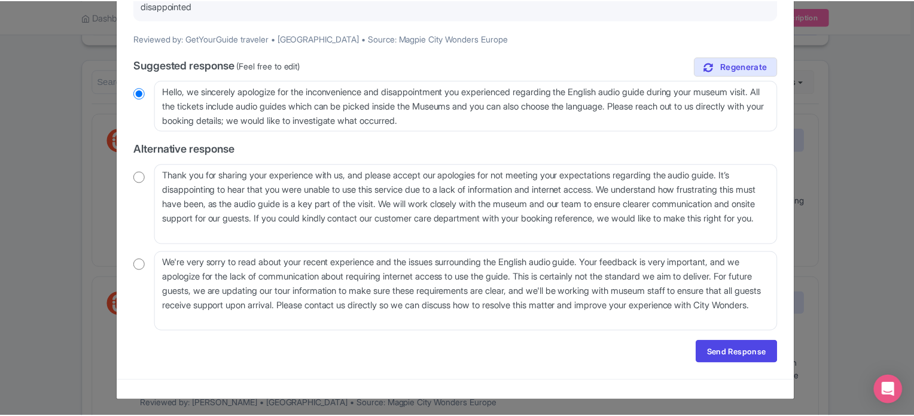
scroll to position [0, 0]
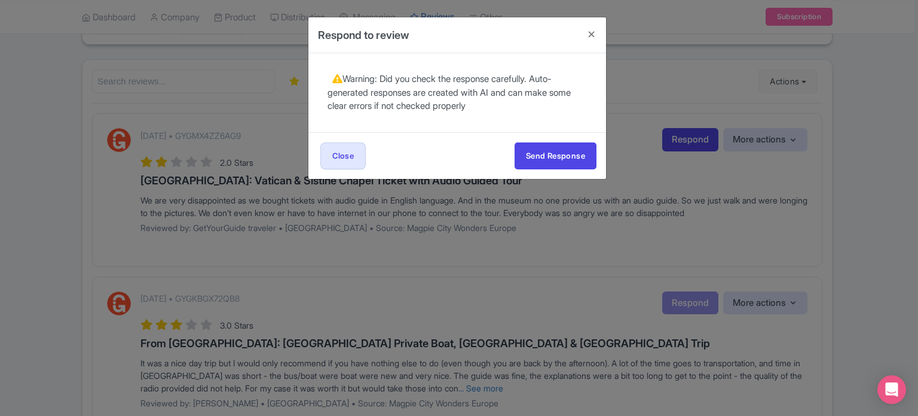
click at [574, 169] on div "Send Response Send Response Close Send Response" at bounding box center [458, 155] width 298 height 47
click at [569, 162] on button "Send Response" at bounding box center [556, 155] width 82 height 27
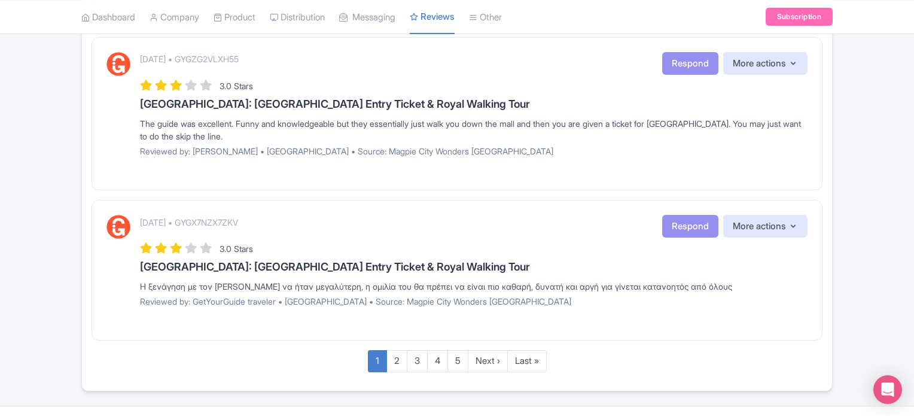
scroll to position [1507, 0]
